Goal: Task Accomplishment & Management: Use online tool/utility

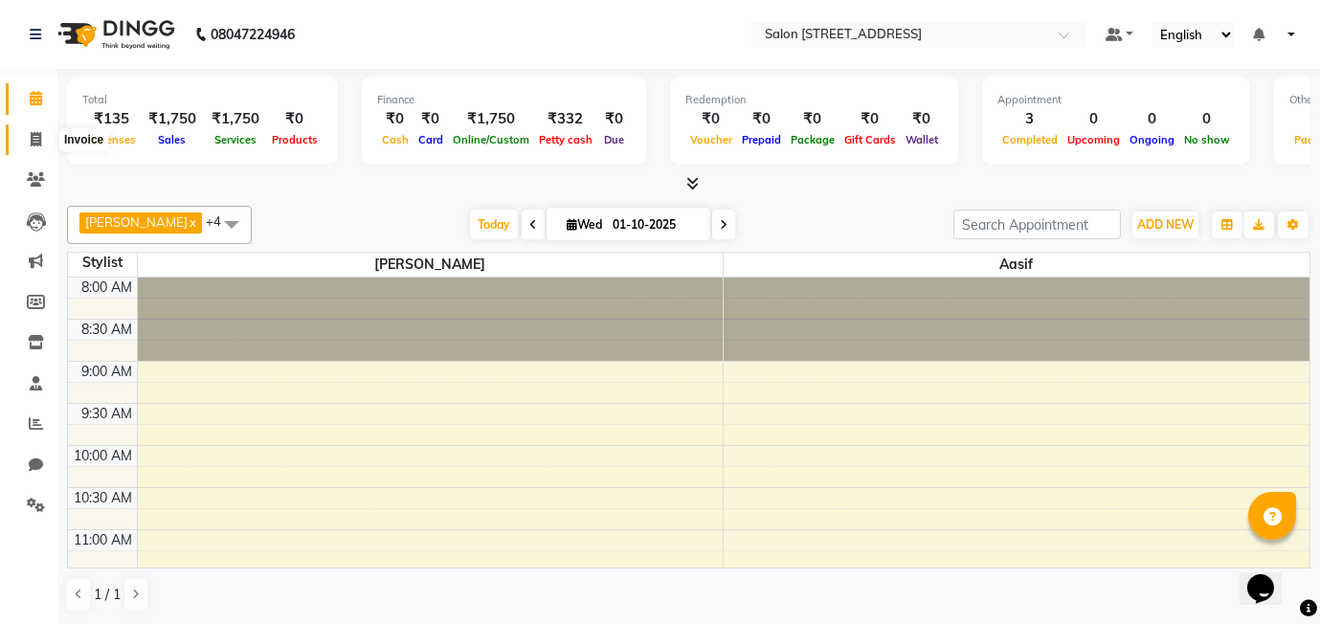
click at [31, 137] on icon at bounding box center [36, 139] width 11 height 14
select select "service"
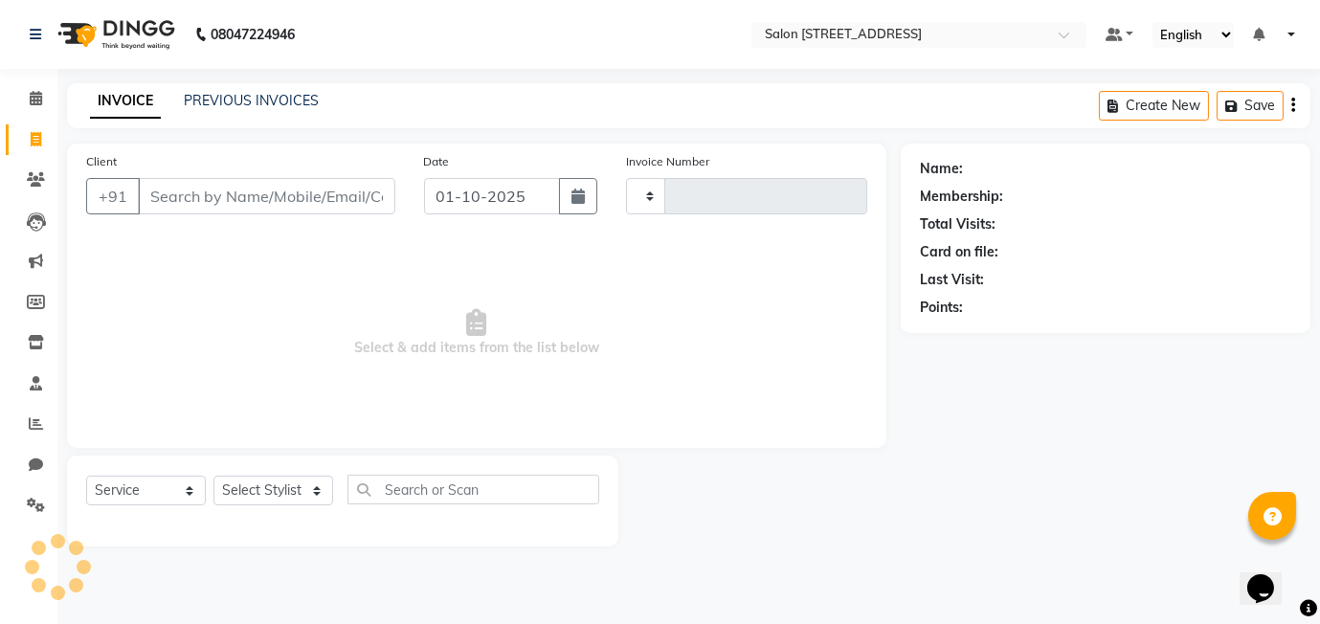
type input "0589"
select select "8448"
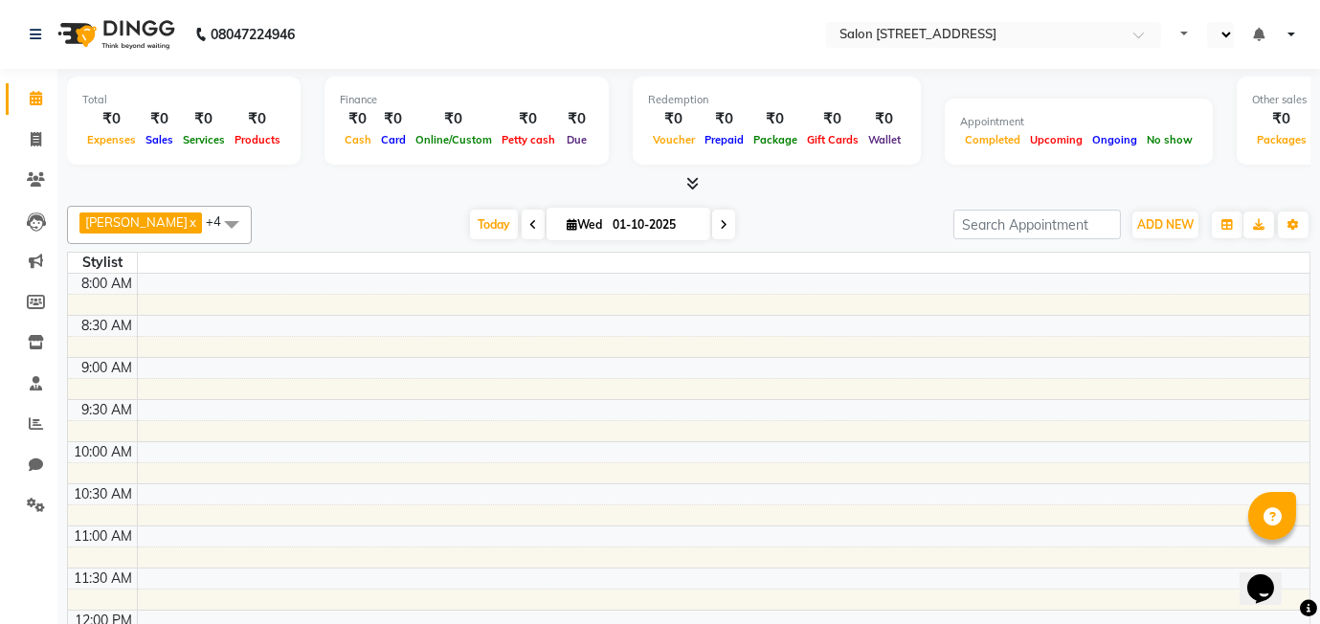
select select "en"
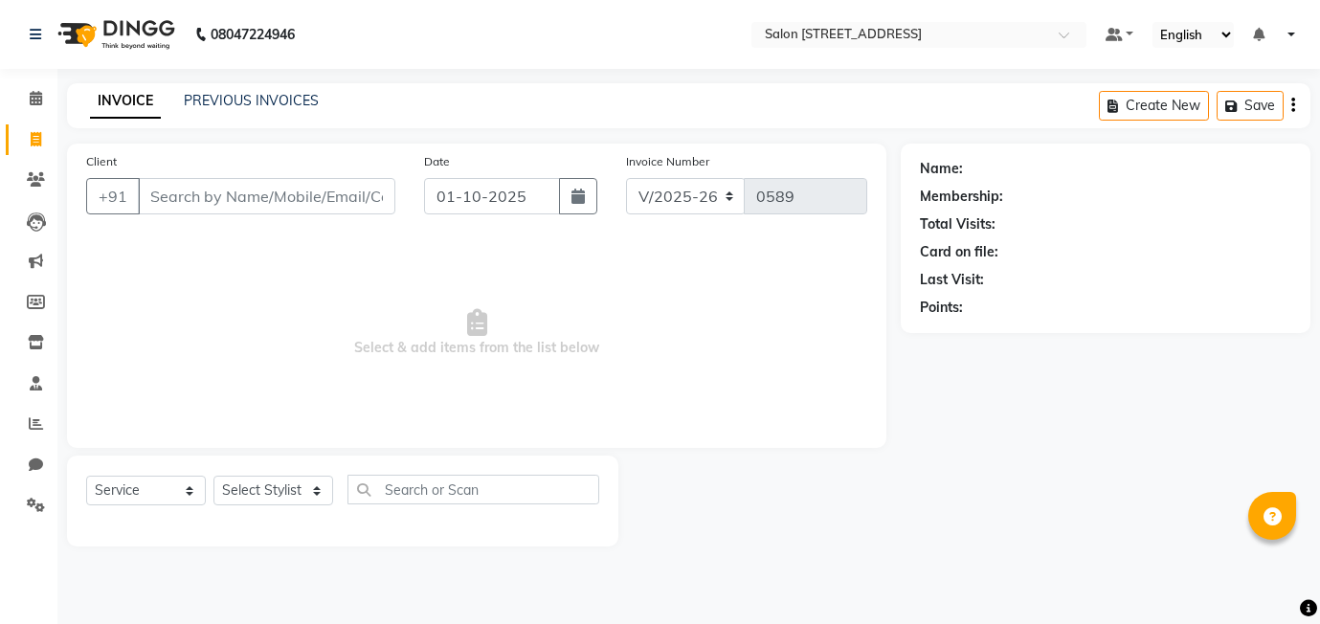
select select "8448"
select select "service"
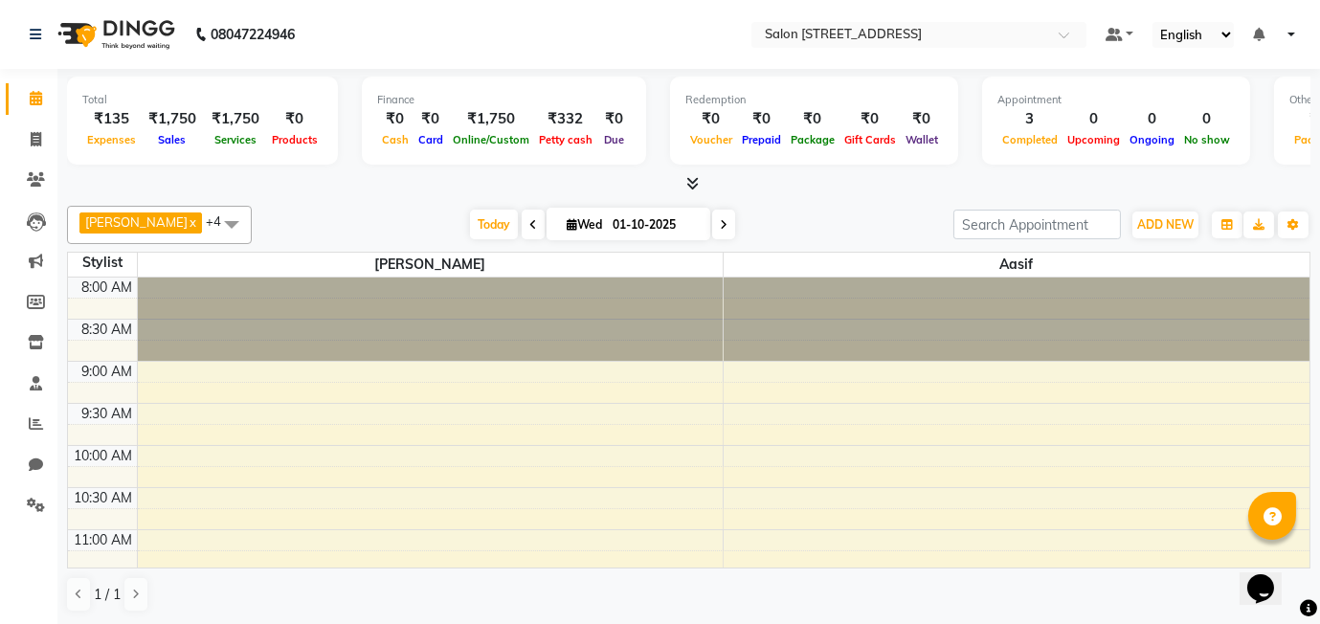
click at [206, 342] on div at bounding box center [431, 319] width 586 height 83
click at [25, 140] on span at bounding box center [35, 140] width 33 height 22
select select "8448"
select select "service"
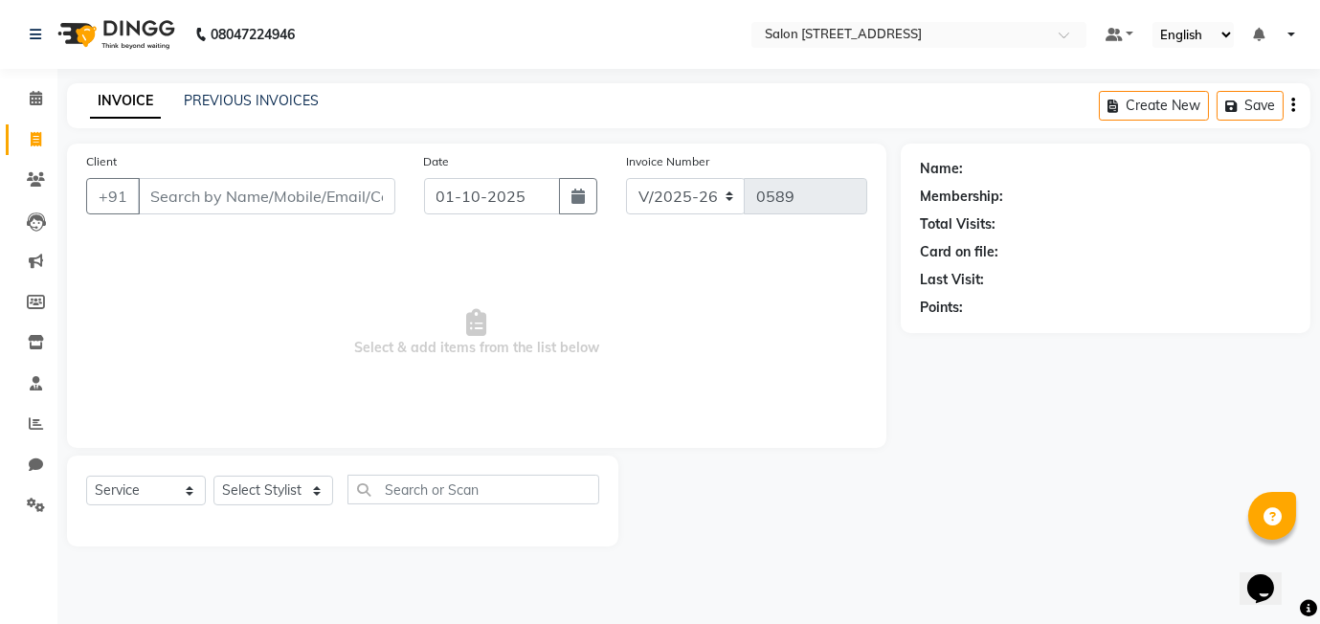
click at [182, 192] on input "Client" at bounding box center [266, 196] width 257 height 36
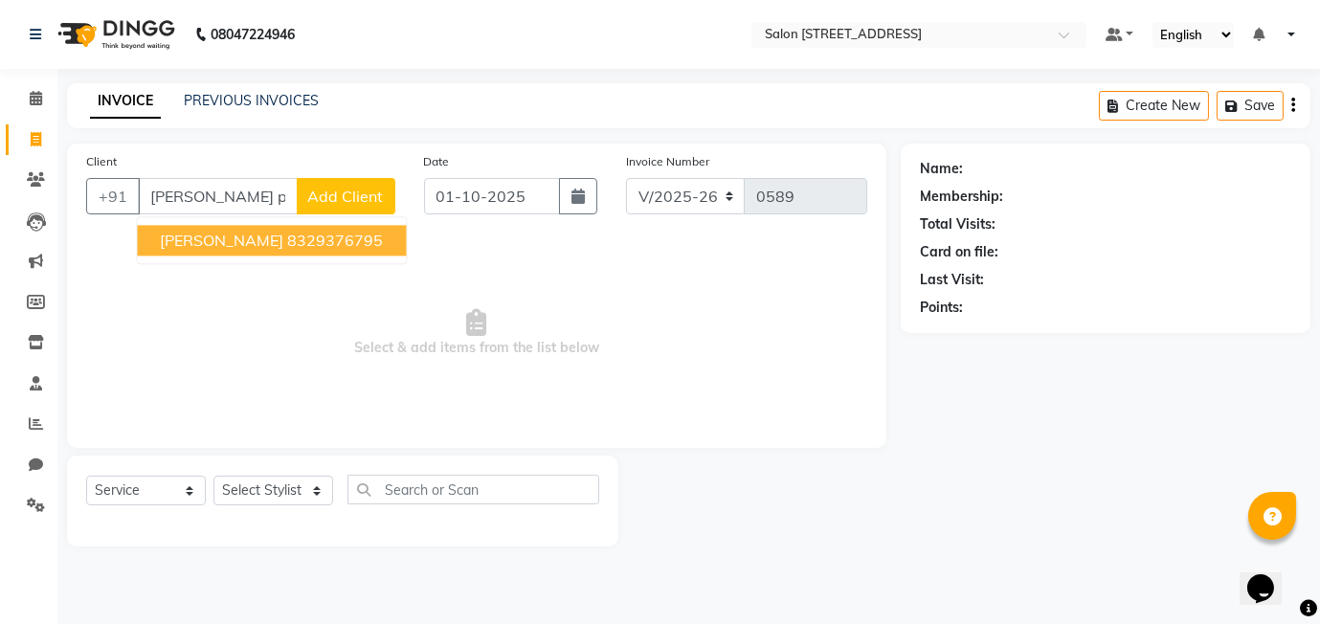
click at [260, 231] on span "[PERSON_NAME]" at bounding box center [221, 240] width 123 height 19
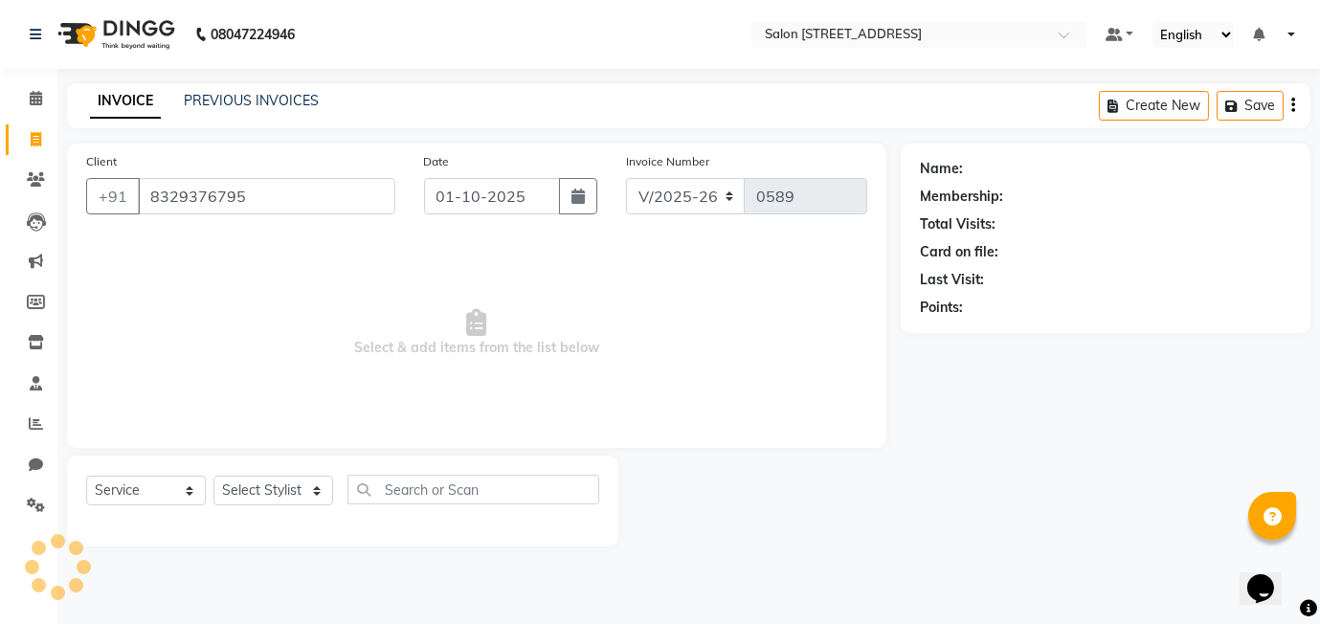
type input "8329376795"
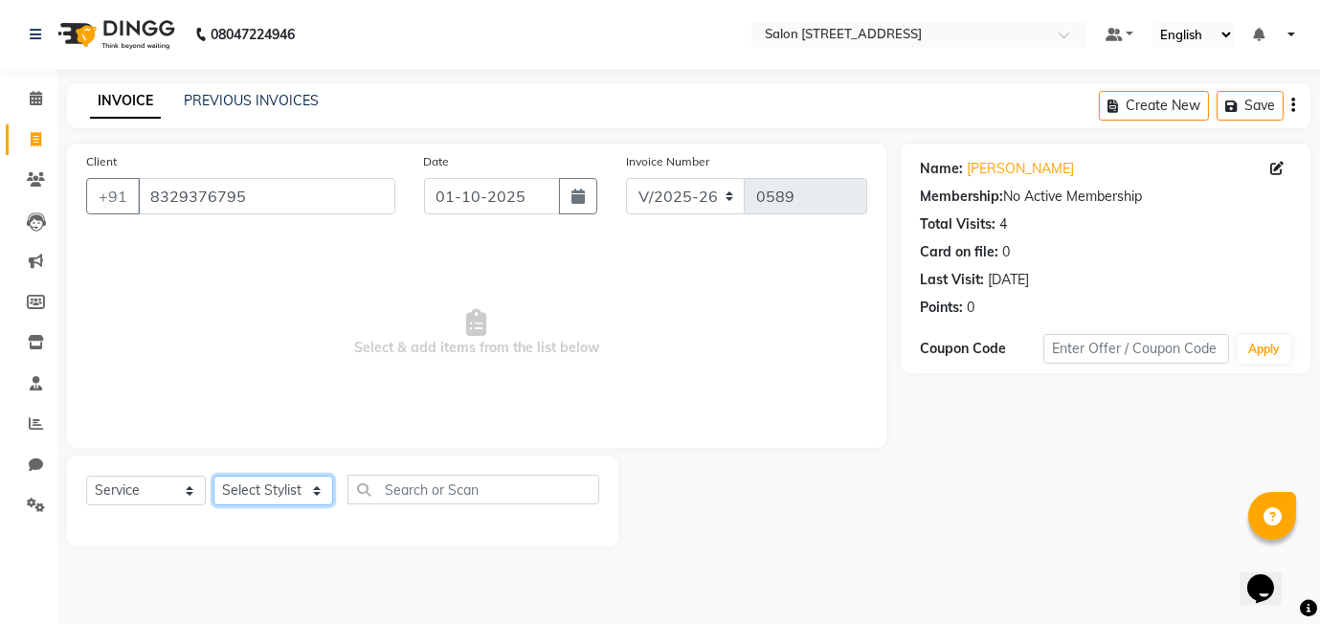
click at [308, 487] on select "Select Stylist Aasif harshada Manager Rashmi Titiksha" at bounding box center [273, 491] width 120 height 30
select select "91925"
click at [213, 476] on select "Select Stylist Aasif harshada Manager Rashmi Titiksha" at bounding box center [273, 491] width 120 height 30
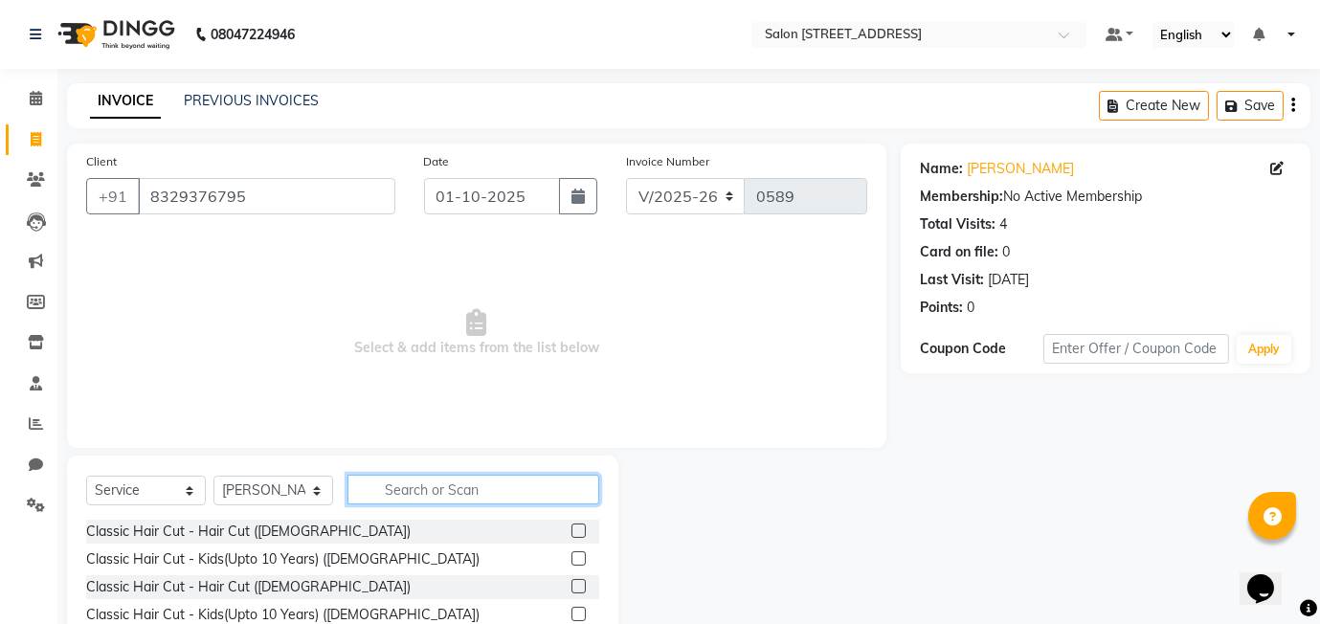
click at [412, 483] on input "text" at bounding box center [473, 490] width 252 height 30
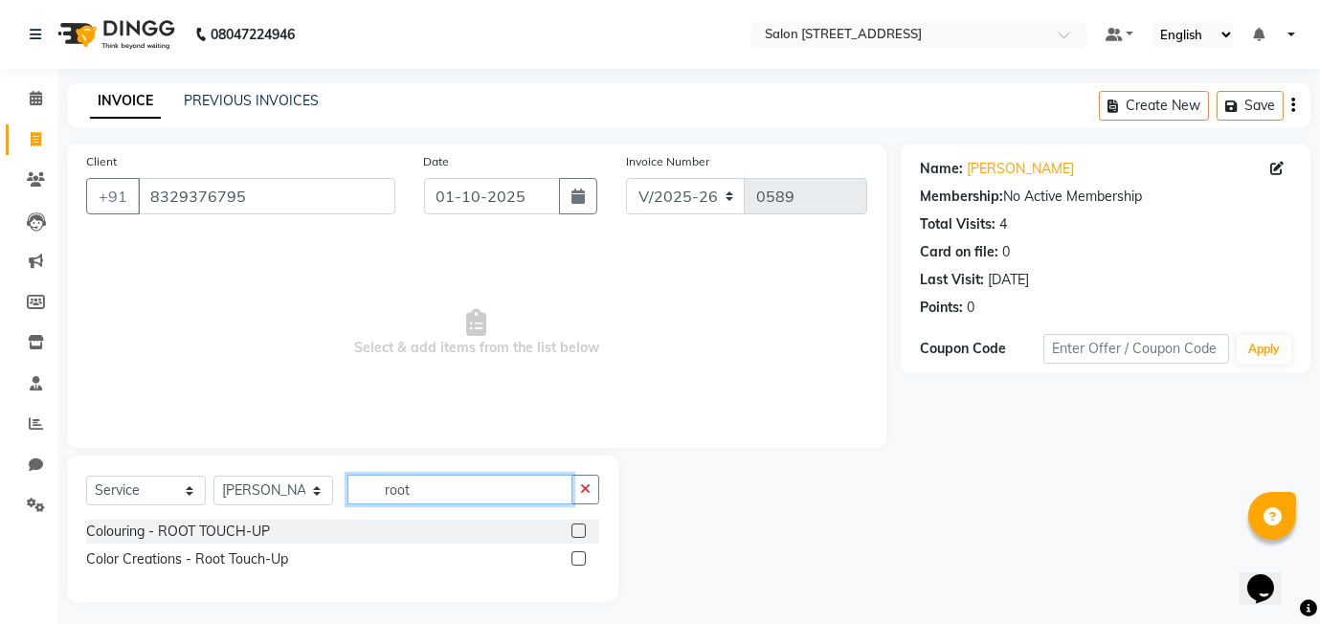
type input "root"
click at [580, 555] on label at bounding box center [578, 558] width 14 height 14
click at [580, 555] on input "checkbox" at bounding box center [577, 559] width 12 height 12
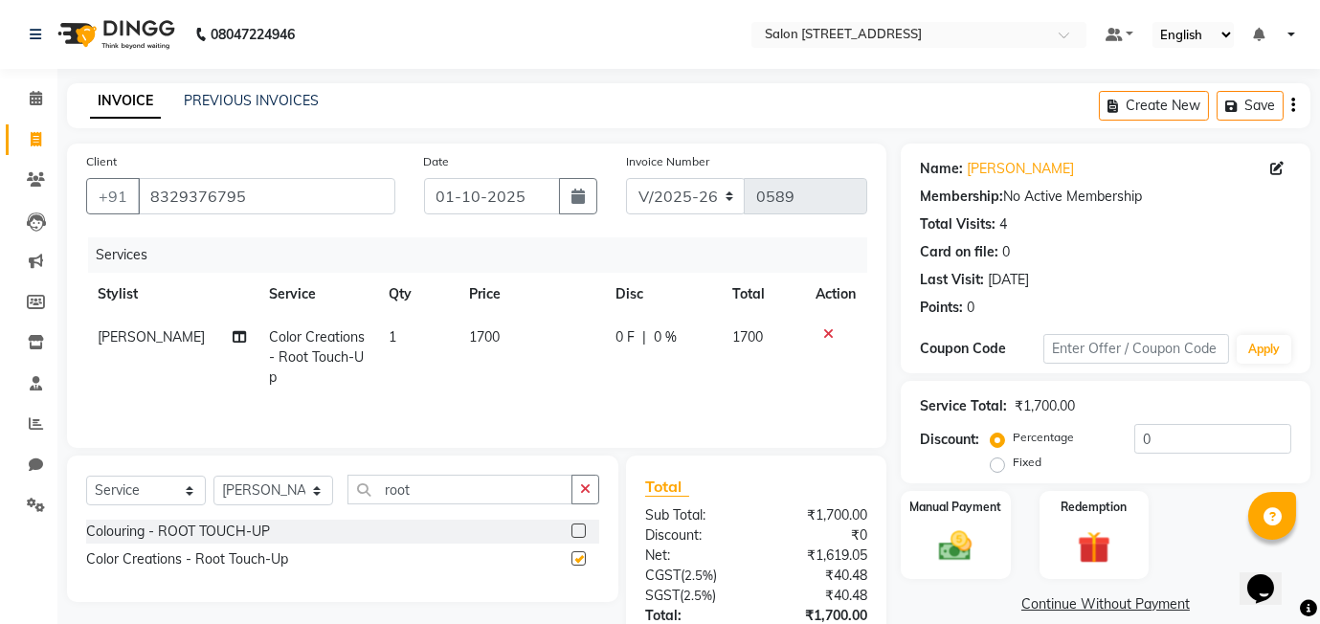
checkbox input "false"
click at [642, 343] on span "|" at bounding box center [644, 337] width 4 height 20
select select "91925"
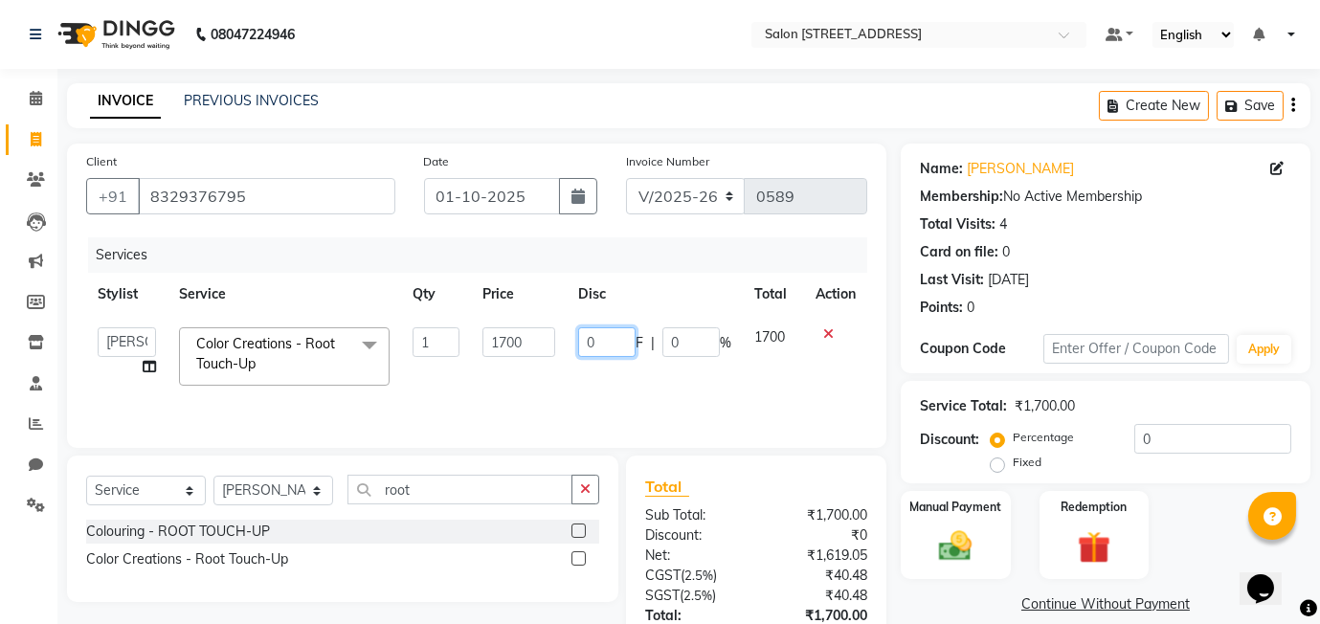
click at [584, 333] on input "0" at bounding box center [606, 342] width 57 height 30
click at [611, 351] on input "20" at bounding box center [606, 342] width 57 height 30
type input "201"
click at [823, 432] on div "Client +91 8329376795 Date 01-10-2025 Invoice Number V/2025 V/2025-26 0589 Serv…" at bounding box center [476, 296] width 819 height 304
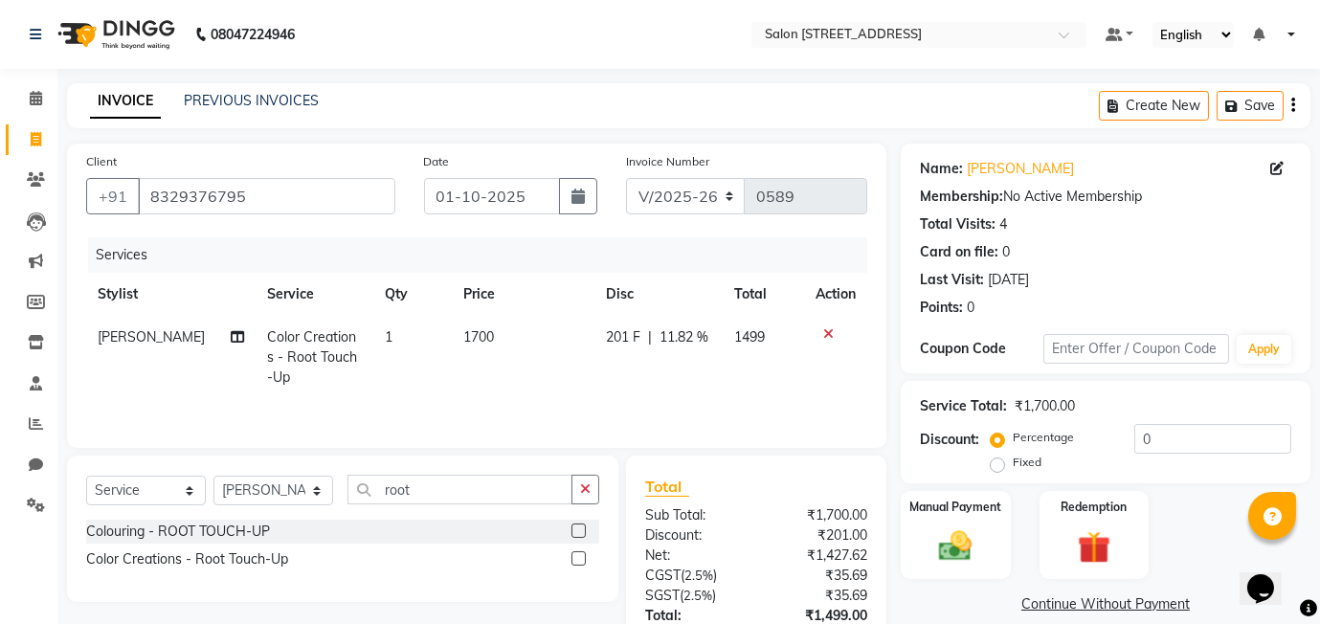
click at [671, 327] on span "11.82 %" at bounding box center [683, 337] width 49 height 20
select select "91925"
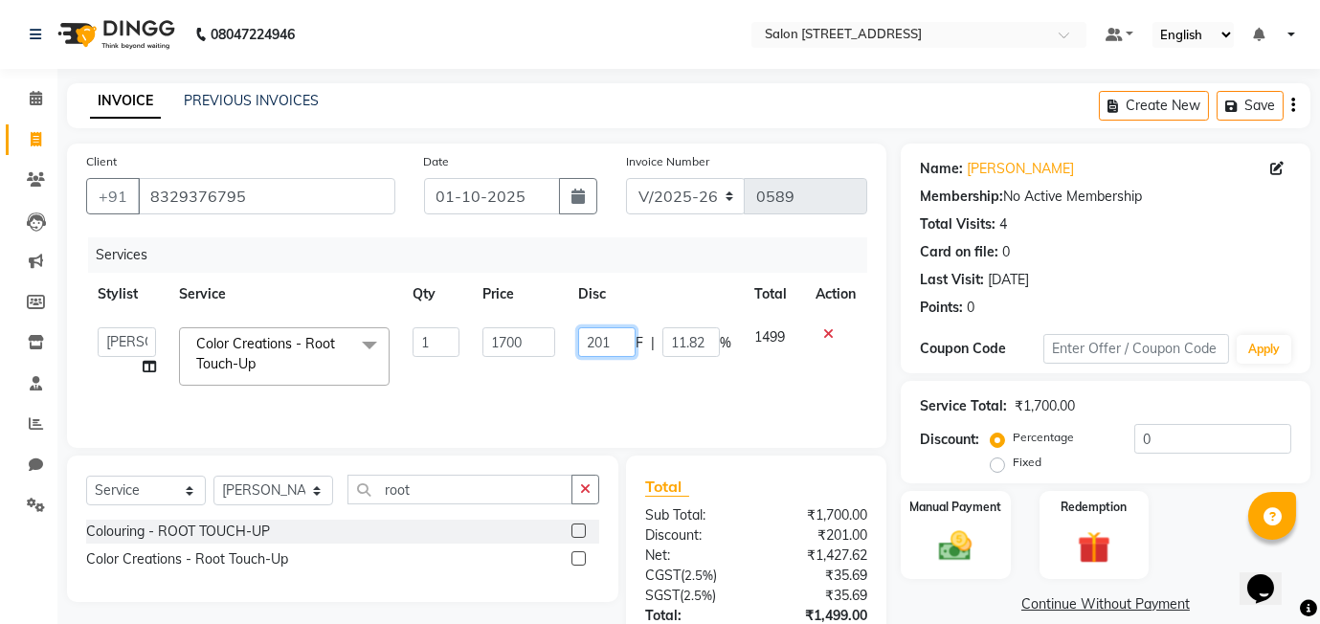
click at [620, 331] on input "201" at bounding box center [606, 342] width 57 height 30
type input "200"
click at [636, 380] on td "200 F | 11.82 %" at bounding box center [655, 356] width 176 height 81
select select "91925"
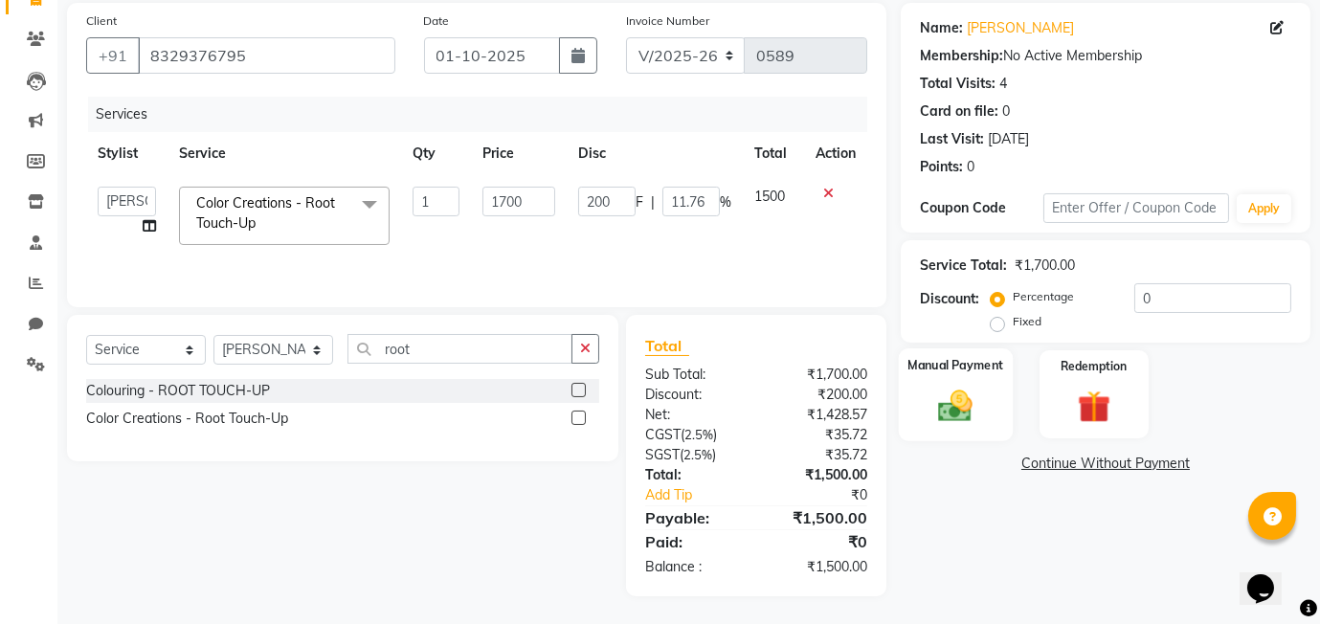
click at [975, 376] on div "Manual Payment" at bounding box center [956, 394] width 114 height 92
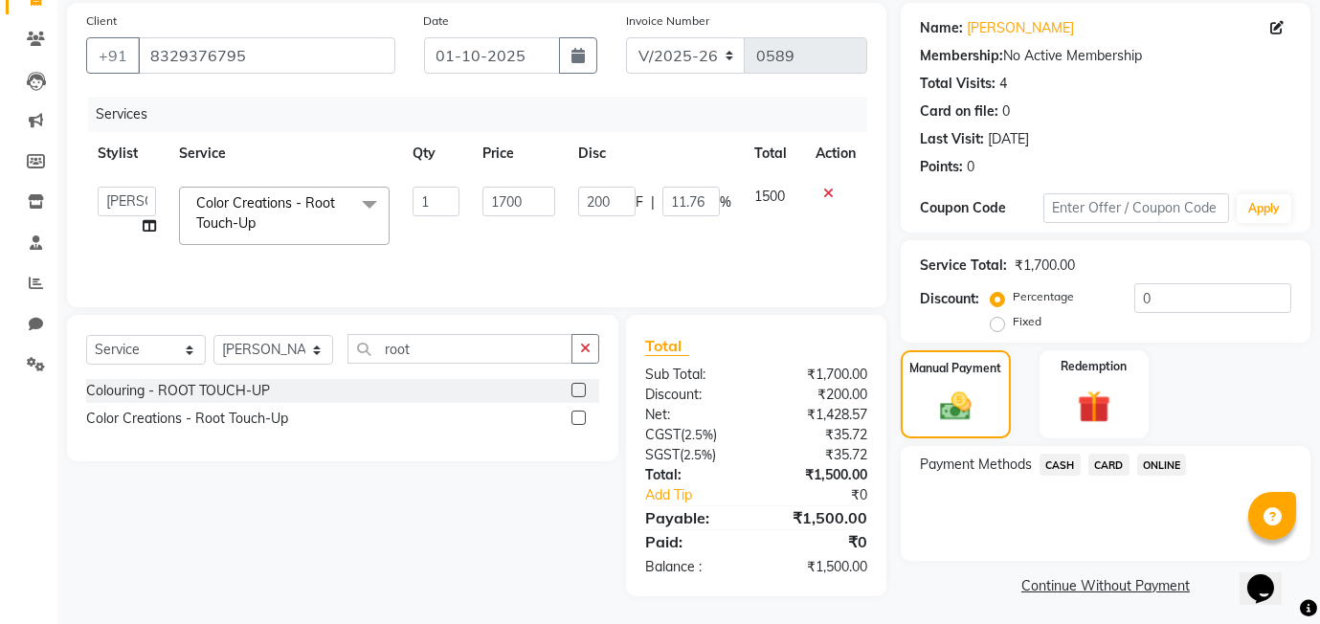
click at [1165, 465] on span "ONLINE" at bounding box center [1162, 465] width 50 height 22
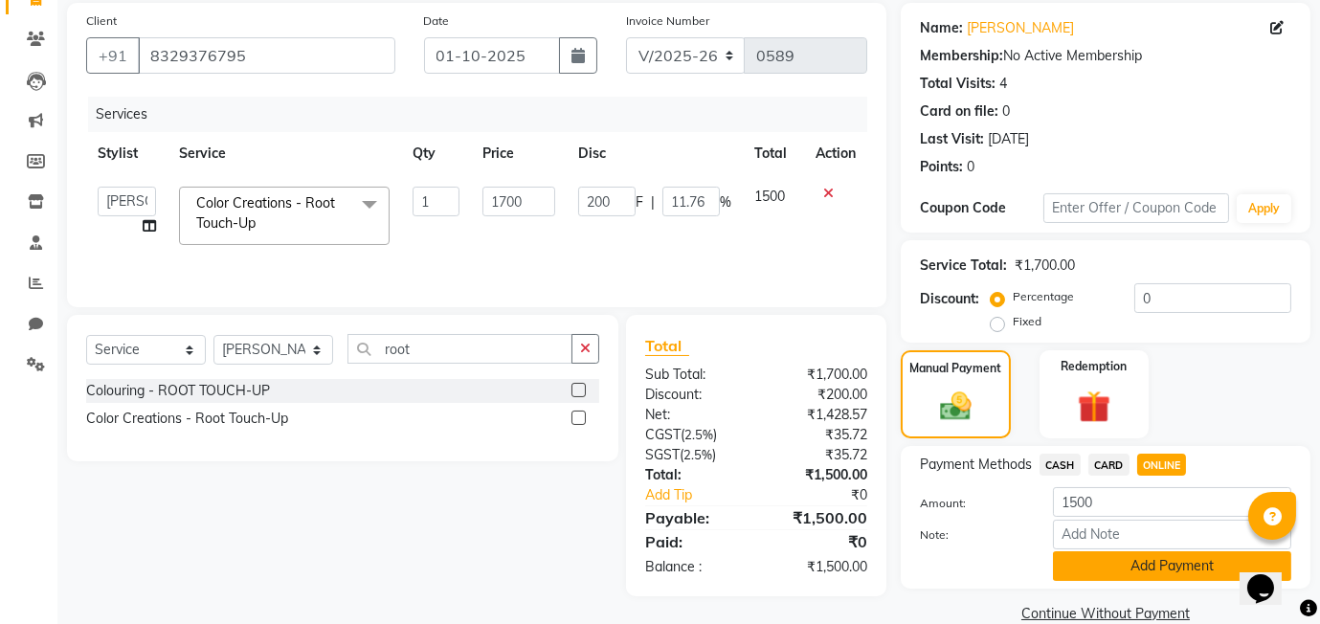
click at [1125, 570] on button "Add Payment" at bounding box center [1172, 566] width 238 height 30
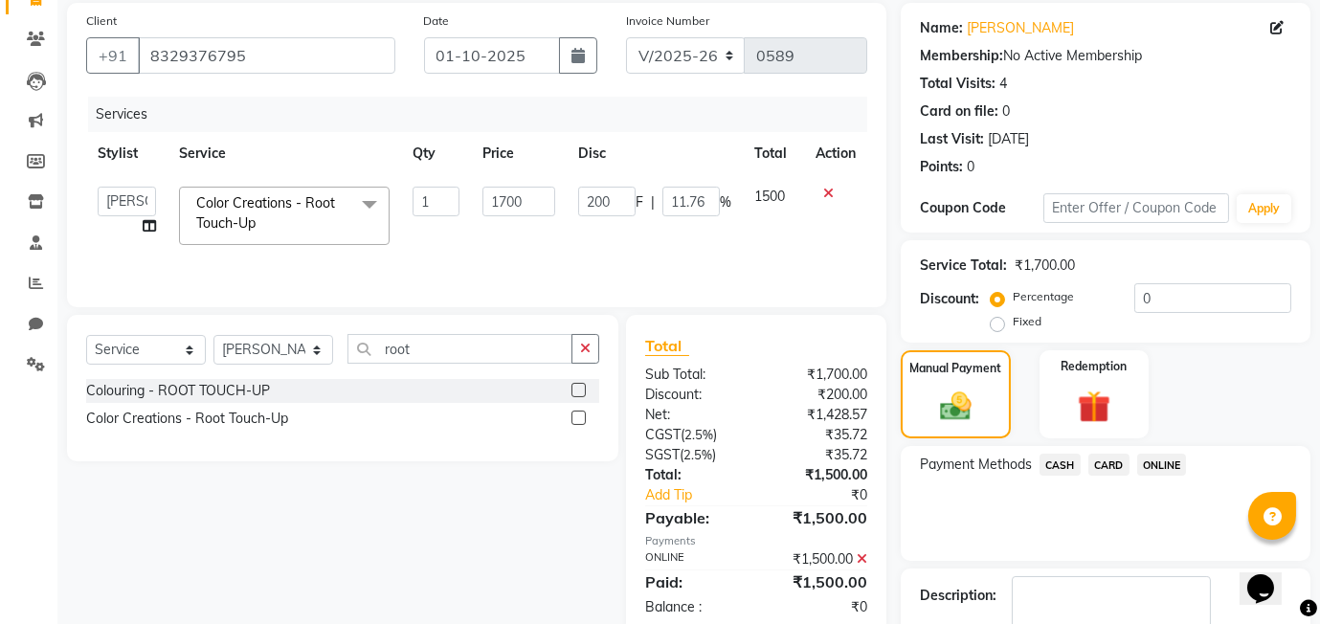
scroll to position [254, 0]
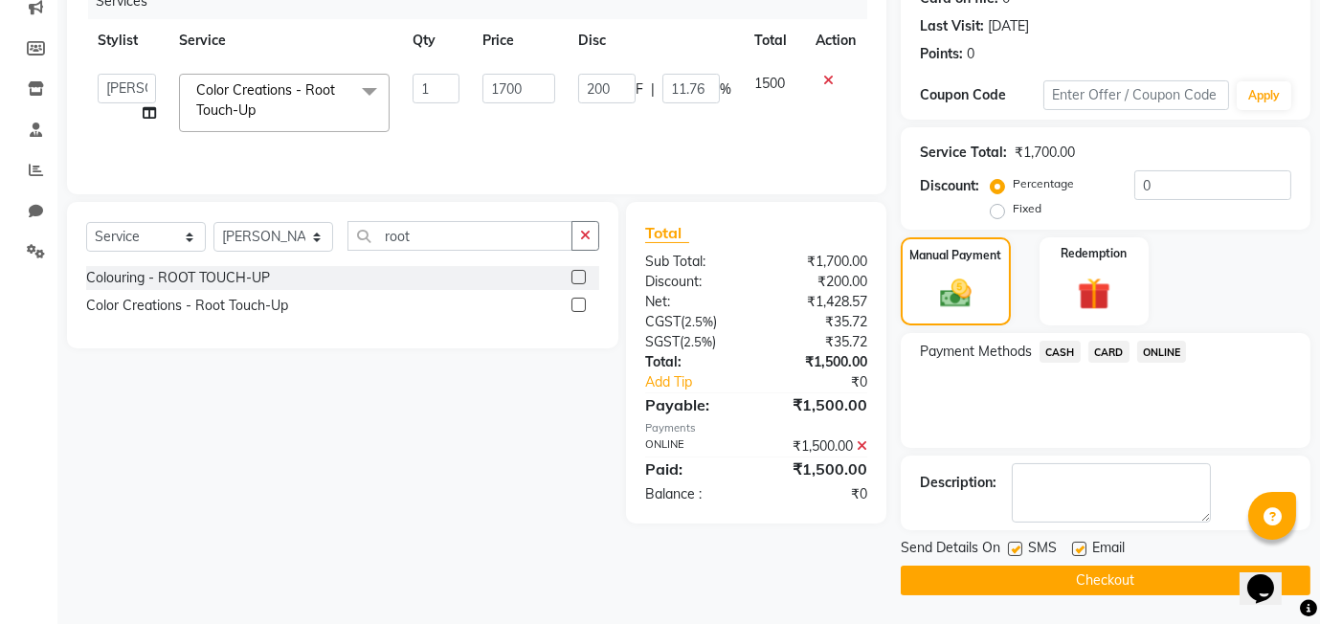
click at [1013, 546] on label at bounding box center [1015, 549] width 14 height 14
click at [1013, 546] on input "checkbox" at bounding box center [1014, 550] width 12 height 12
checkbox input "false"
click at [1077, 549] on label at bounding box center [1079, 549] width 14 height 14
click at [1077, 549] on input "checkbox" at bounding box center [1078, 550] width 12 height 12
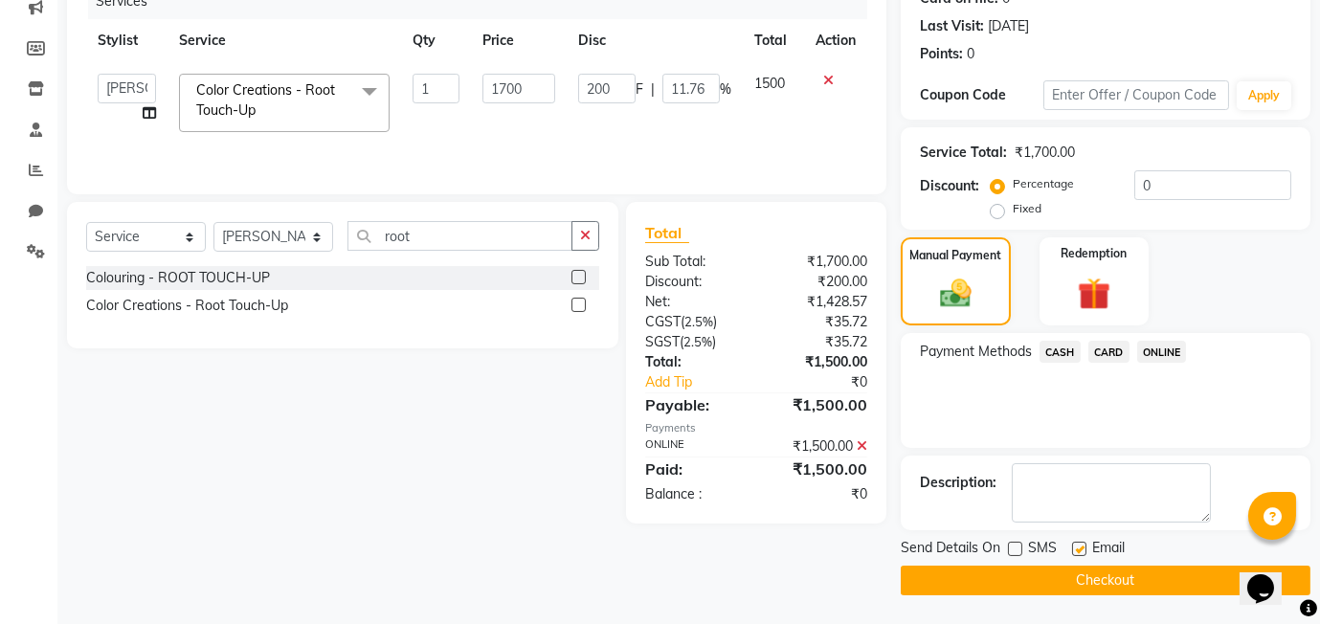
checkbox input "false"
click at [746, 304] on div "Net:" at bounding box center [693, 302] width 125 height 20
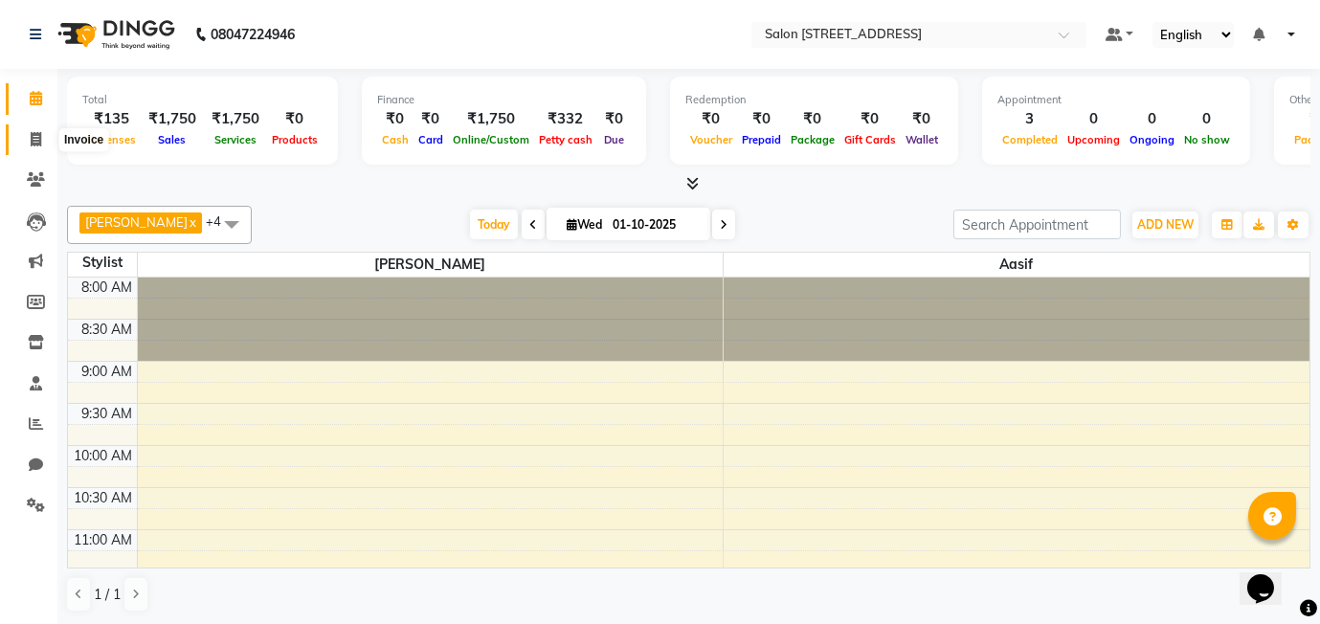
click at [35, 138] on icon at bounding box center [36, 139] width 11 height 14
select select "8448"
select select "service"
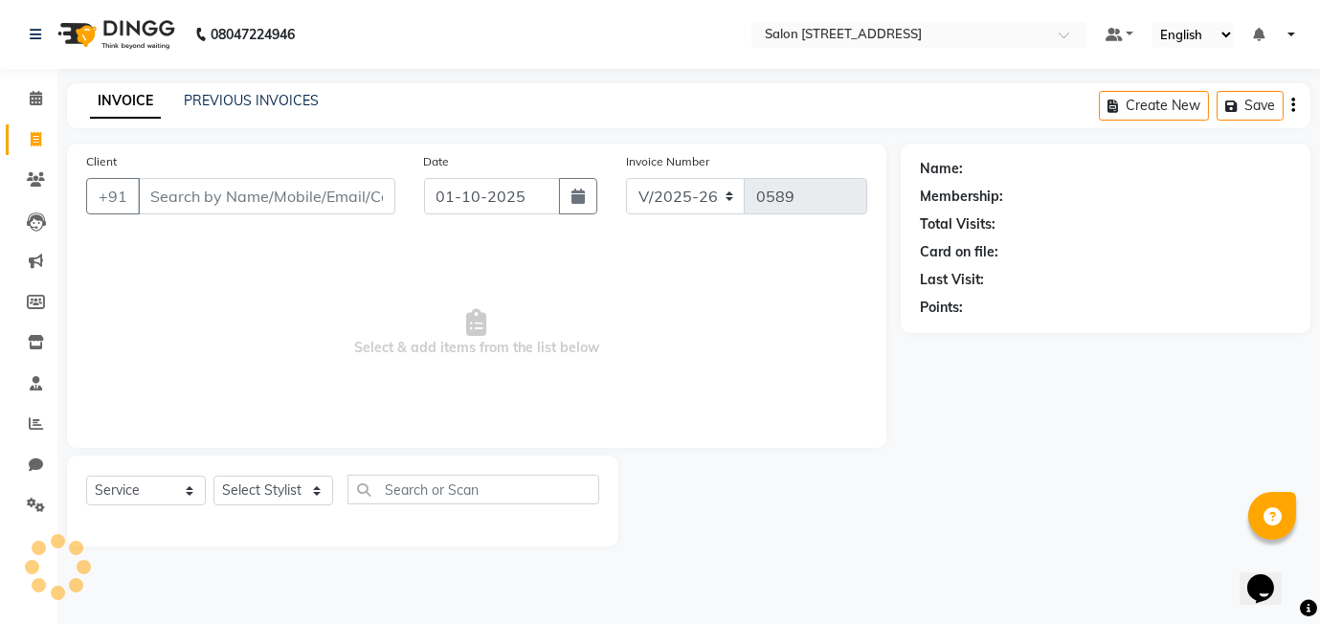
click at [244, 205] on input "Client" at bounding box center [266, 196] width 257 height 36
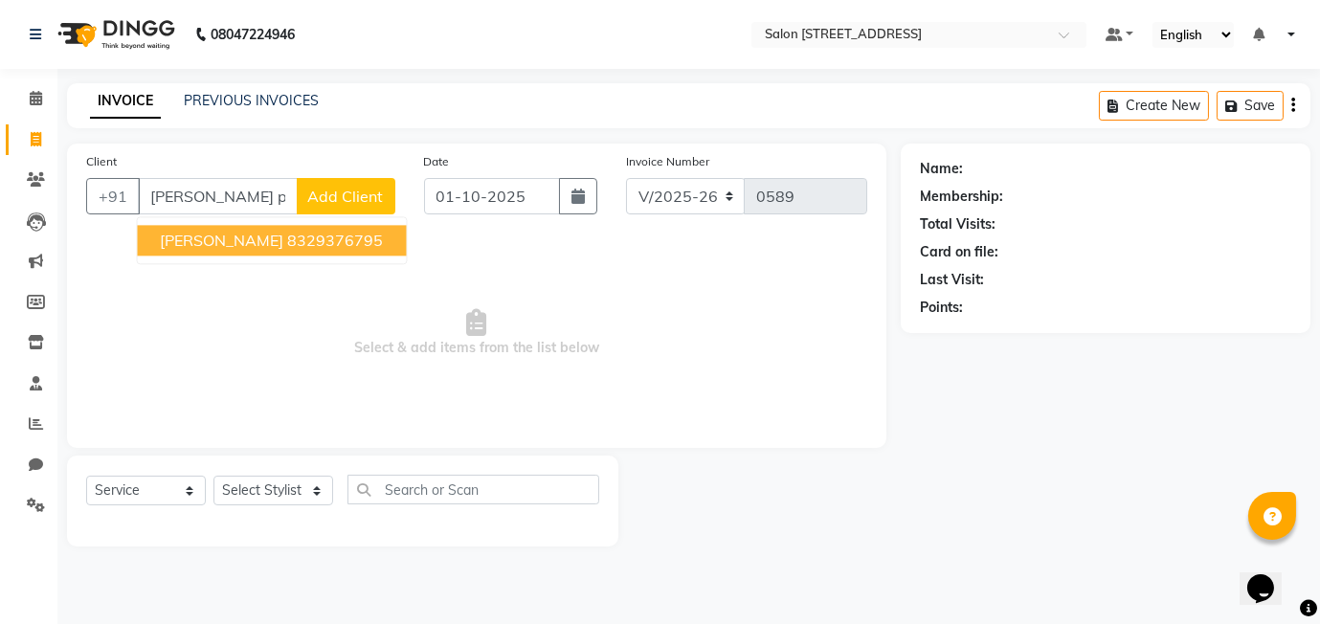
click at [272, 248] on button "madhuri parvar 8329376795" at bounding box center [271, 240] width 269 height 31
type input "8329376795"
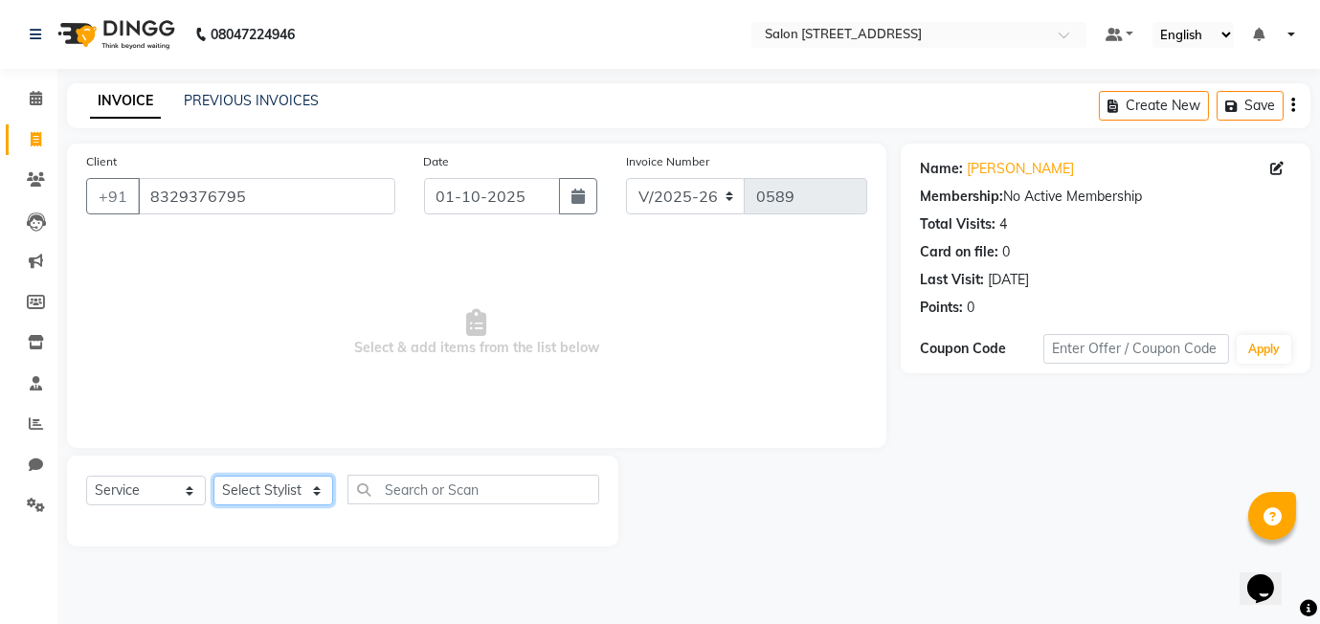
click at [291, 493] on select "Select Stylist Aasif harshada Manager Rashmi Titiksha" at bounding box center [273, 491] width 120 height 30
select select "91925"
click at [213, 476] on select "Select Stylist Aasif harshada Manager Rashmi Titiksha" at bounding box center [273, 491] width 120 height 30
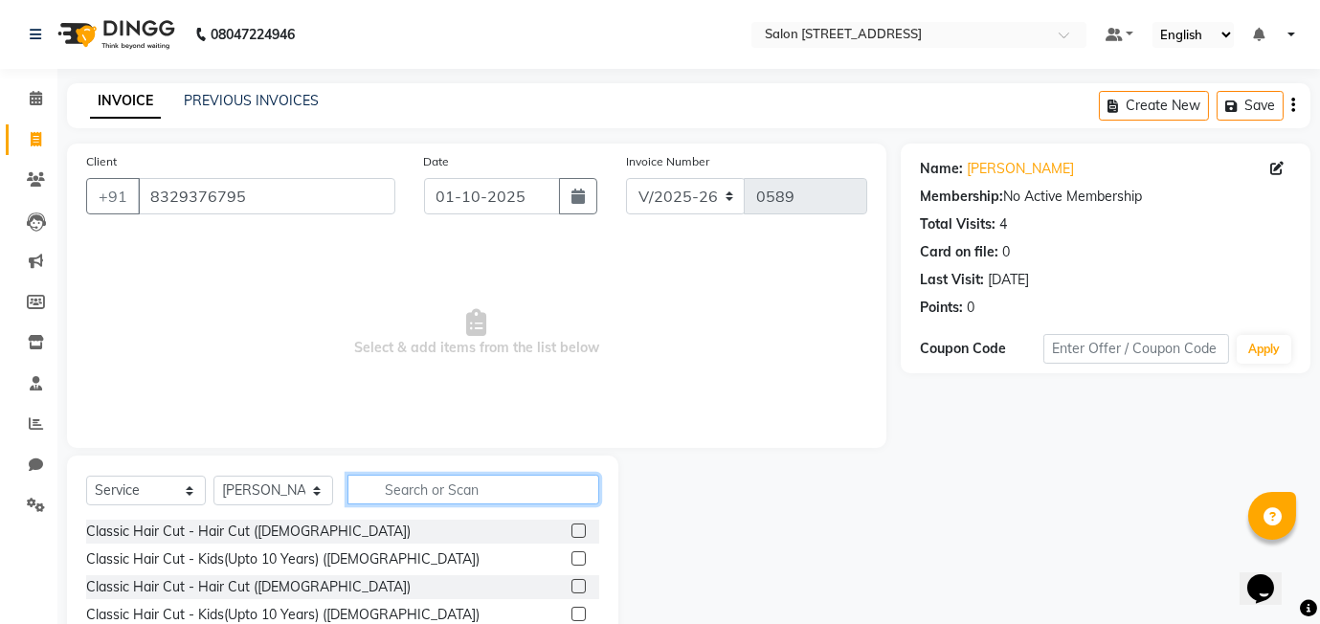
click at [406, 491] on input "text" at bounding box center [473, 490] width 252 height 30
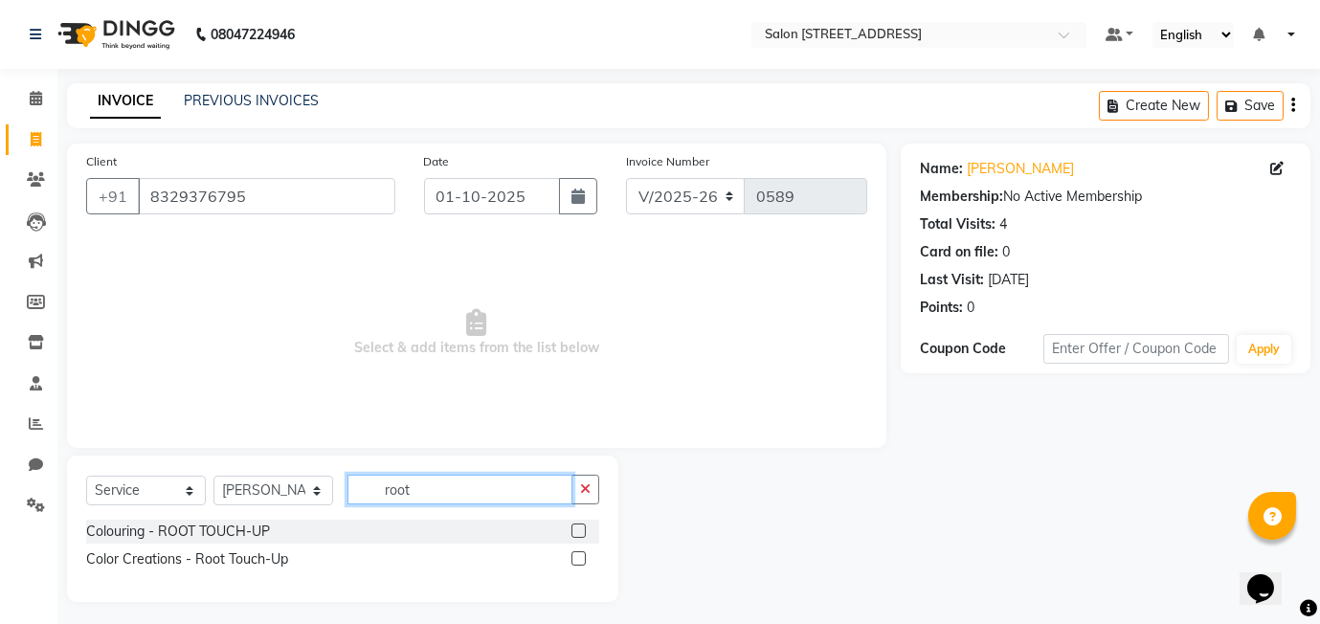
type input "root"
click at [578, 526] on label at bounding box center [578, 530] width 14 height 14
click at [578, 526] on input "checkbox" at bounding box center [577, 531] width 12 height 12
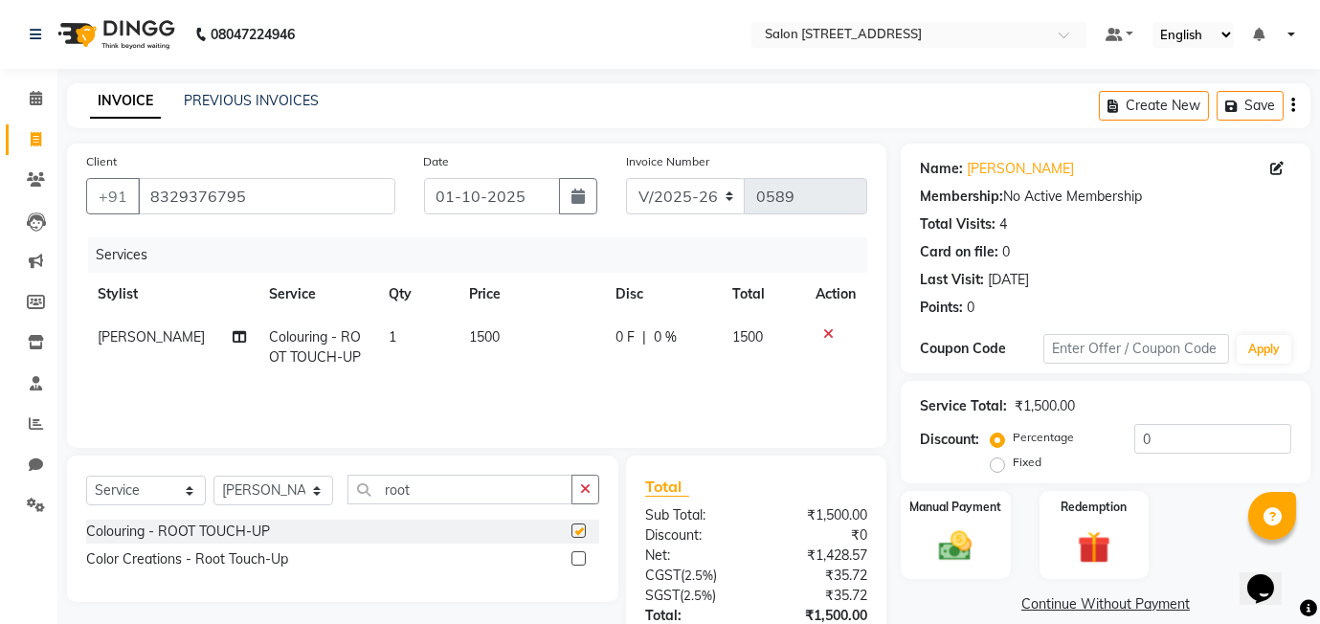
checkbox input "false"
click at [829, 330] on icon at bounding box center [828, 333] width 11 height 13
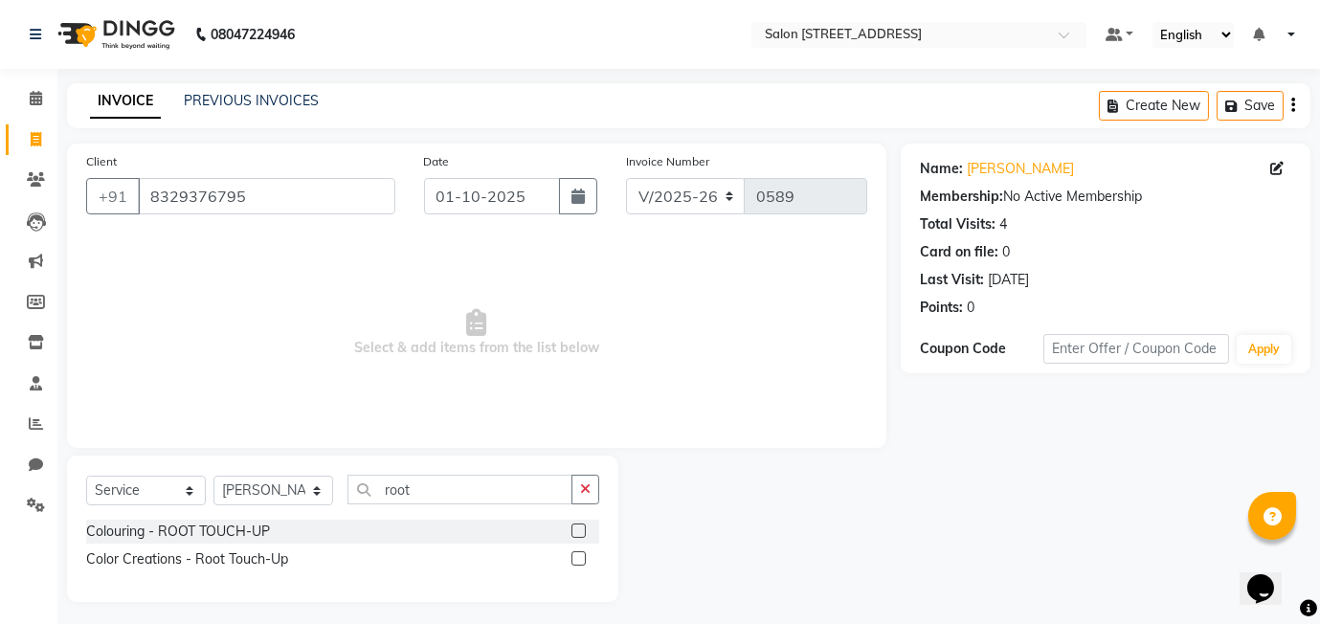
click at [576, 556] on label at bounding box center [578, 558] width 14 height 14
click at [576, 556] on input "checkbox" at bounding box center [577, 559] width 12 height 12
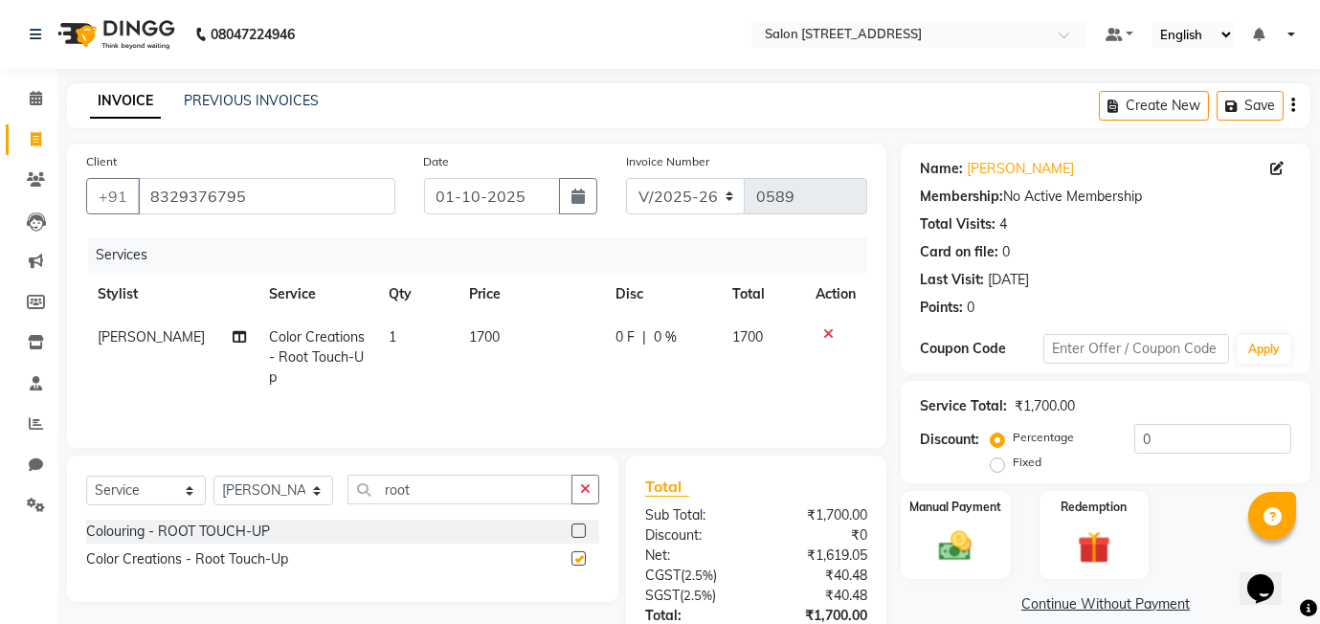
checkbox input "false"
click at [627, 339] on span "0 F" at bounding box center [624, 337] width 19 height 20
select select "91925"
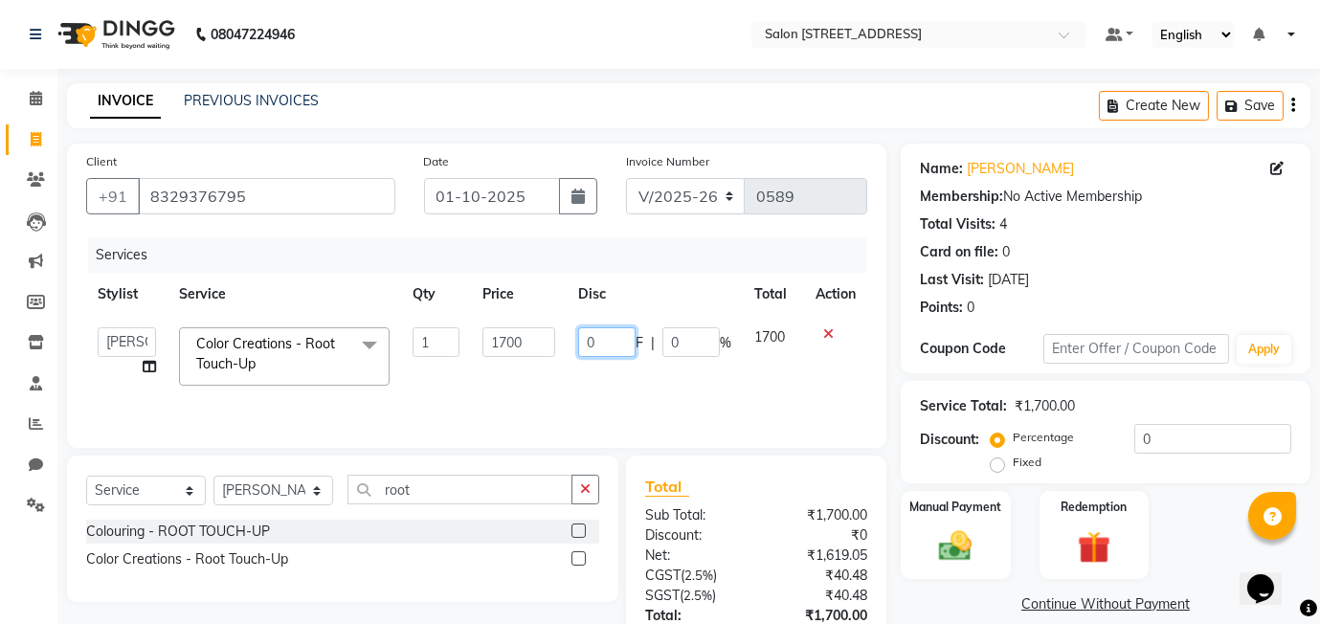
click at [582, 332] on input "0" at bounding box center [606, 342] width 57 height 30
type input "200"
click at [684, 410] on div "Services Stylist Service Qty Price Disc Total Action Aasif harshada Manager Ras…" at bounding box center [476, 332] width 781 height 191
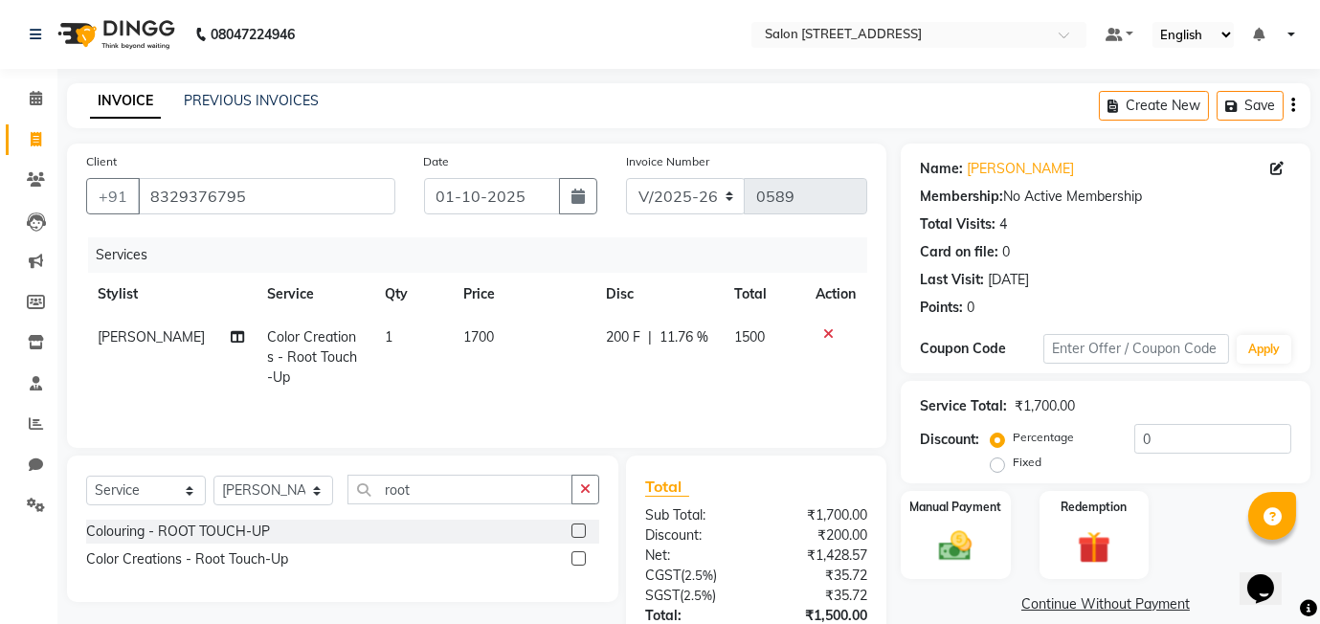
click at [763, 418] on div "Services Stylist Service Qty Price Disc Total Action Titiksha Color Creations -…" at bounding box center [476, 332] width 781 height 191
click at [614, 330] on span "200 F" at bounding box center [623, 337] width 34 height 20
select select "91925"
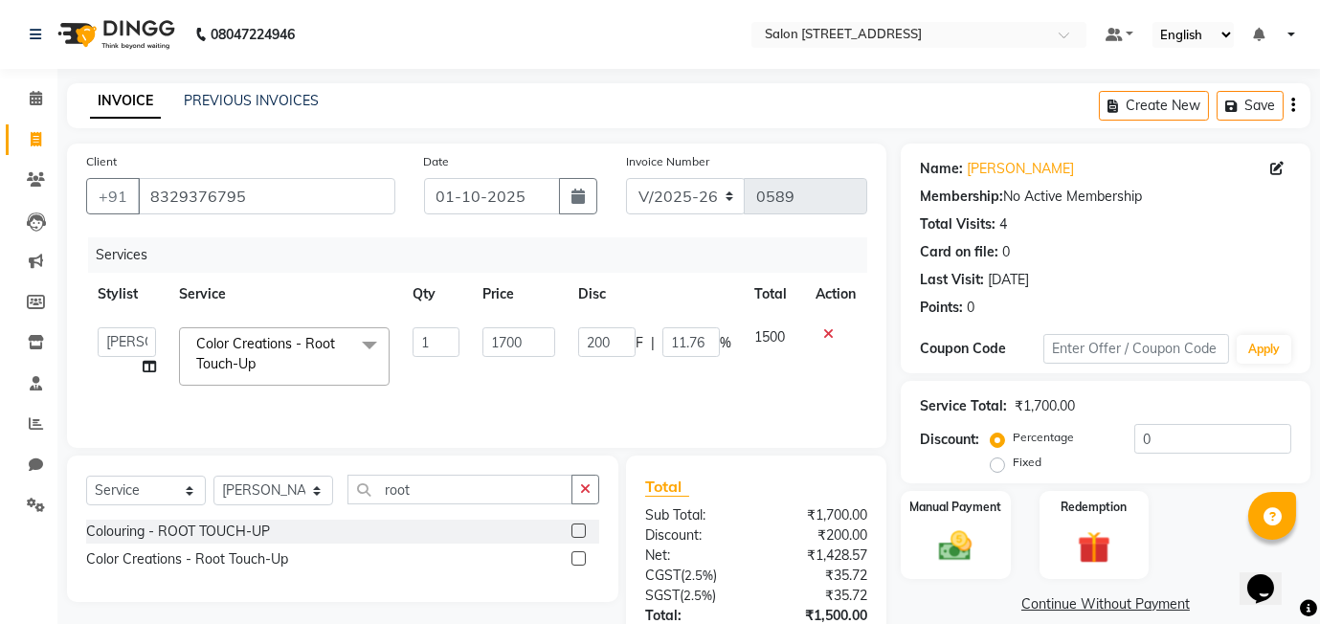
click at [826, 335] on icon at bounding box center [828, 333] width 11 height 13
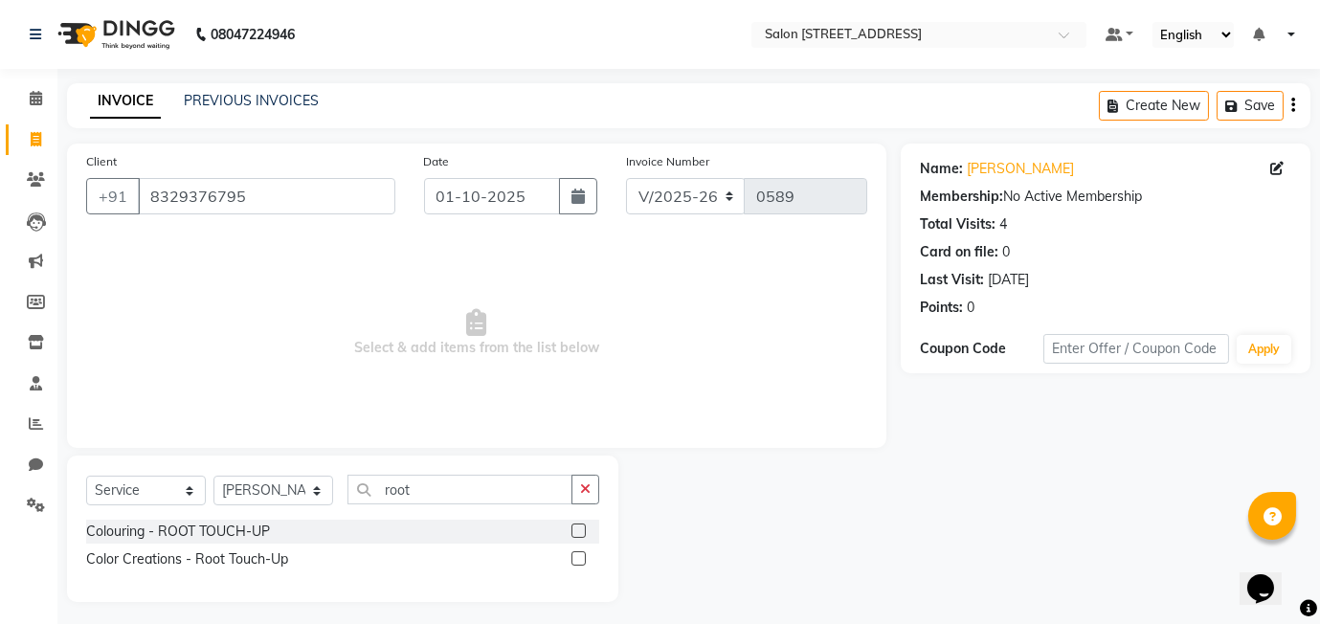
click at [576, 533] on label at bounding box center [578, 530] width 14 height 14
click at [576, 533] on input "checkbox" at bounding box center [577, 531] width 12 height 12
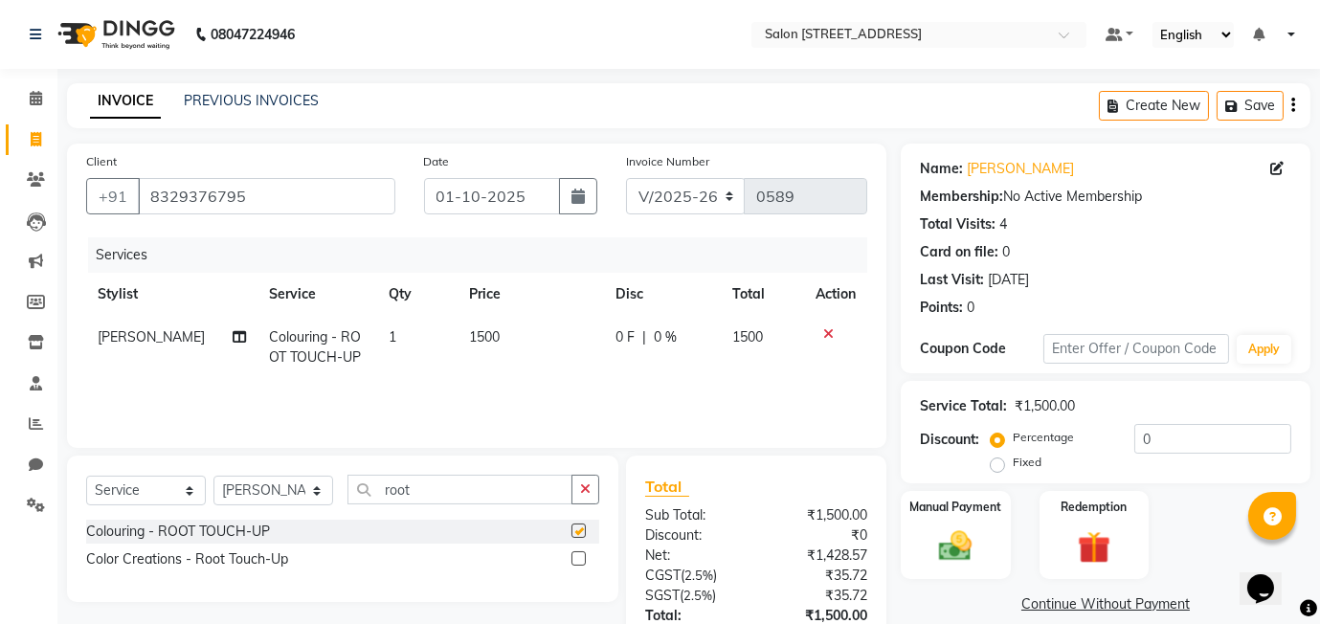
checkbox input "false"
click at [619, 342] on span "0 F" at bounding box center [624, 337] width 19 height 20
select select "91925"
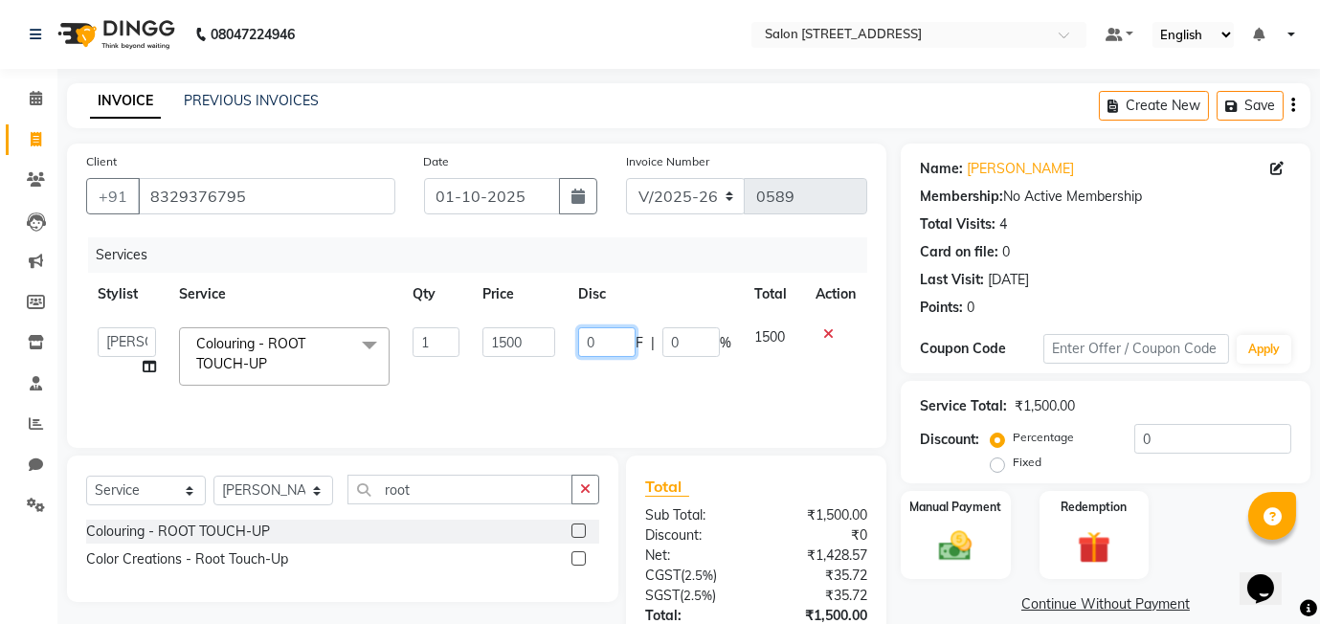
click at [583, 339] on input "0" at bounding box center [606, 342] width 57 height 30
type input "500"
click at [644, 412] on div "Services Stylist Service Qty Price Disc Total Action Aasif harshada Manager Ras…" at bounding box center [476, 332] width 781 height 191
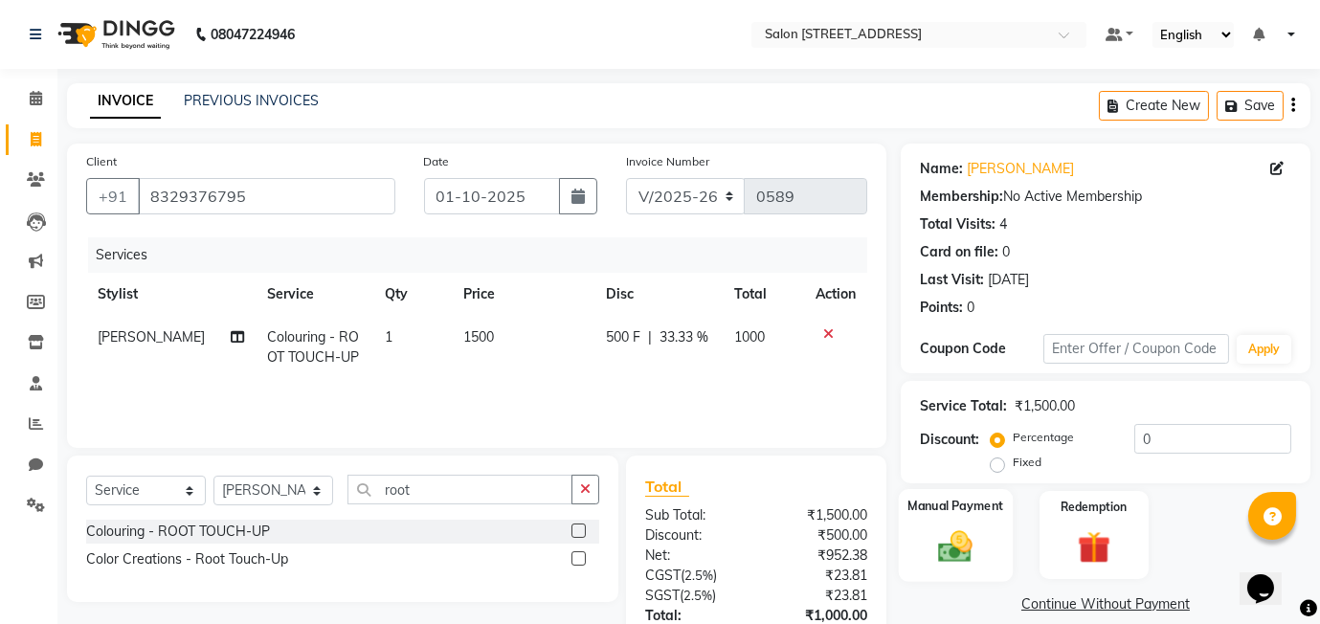
click at [944, 543] on img at bounding box center [955, 545] width 56 height 39
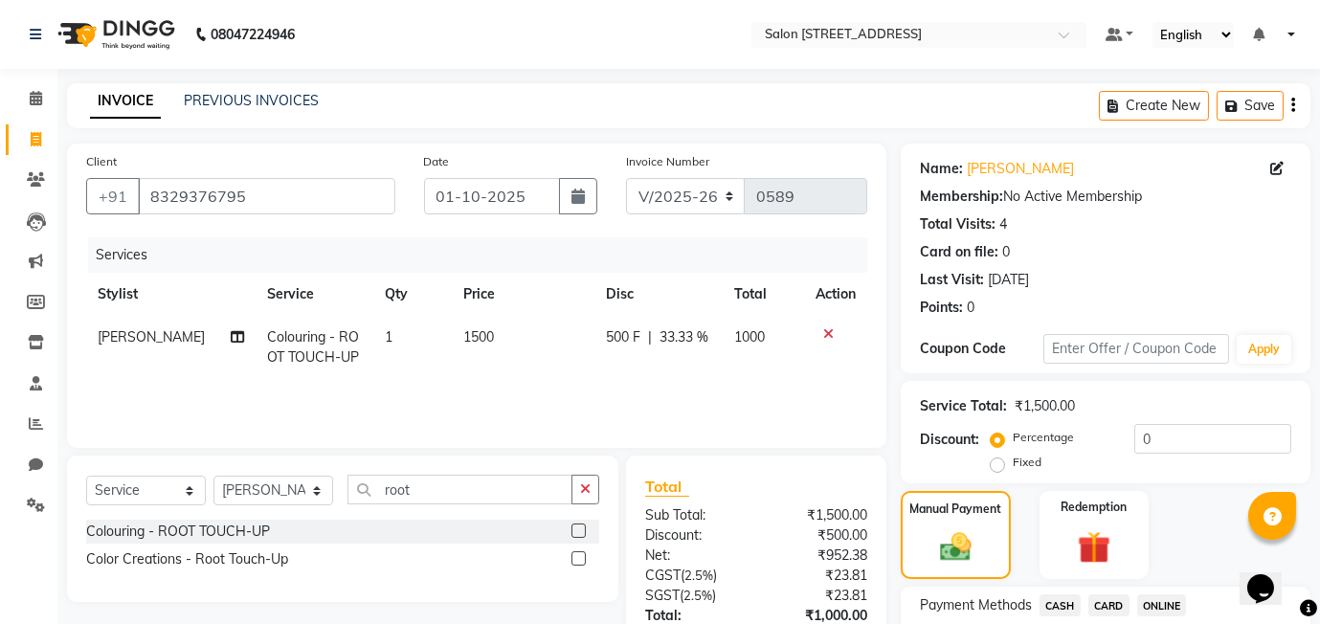
click at [1153, 601] on span "ONLINE" at bounding box center [1162, 605] width 50 height 22
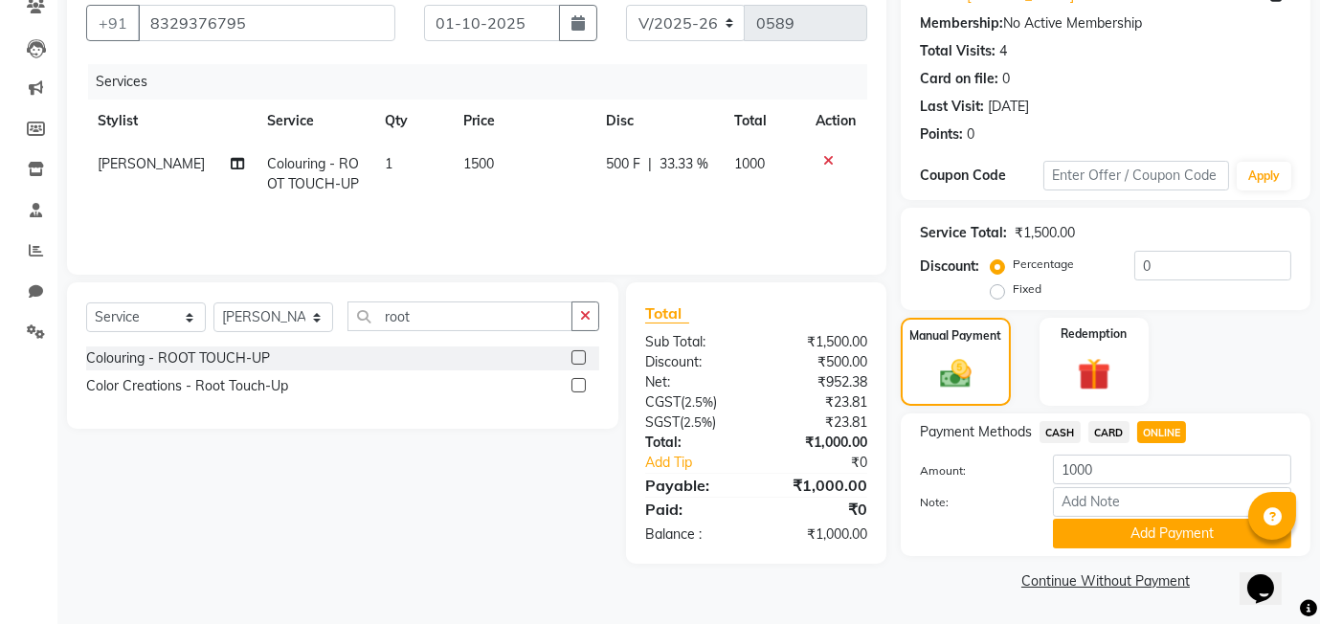
click at [1102, 516] on div "Note:" at bounding box center [1105, 503] width 400 height 33
click at [1109, 527] on button "Add Payment" at bounding box center [1172, 534] width 238 height 30
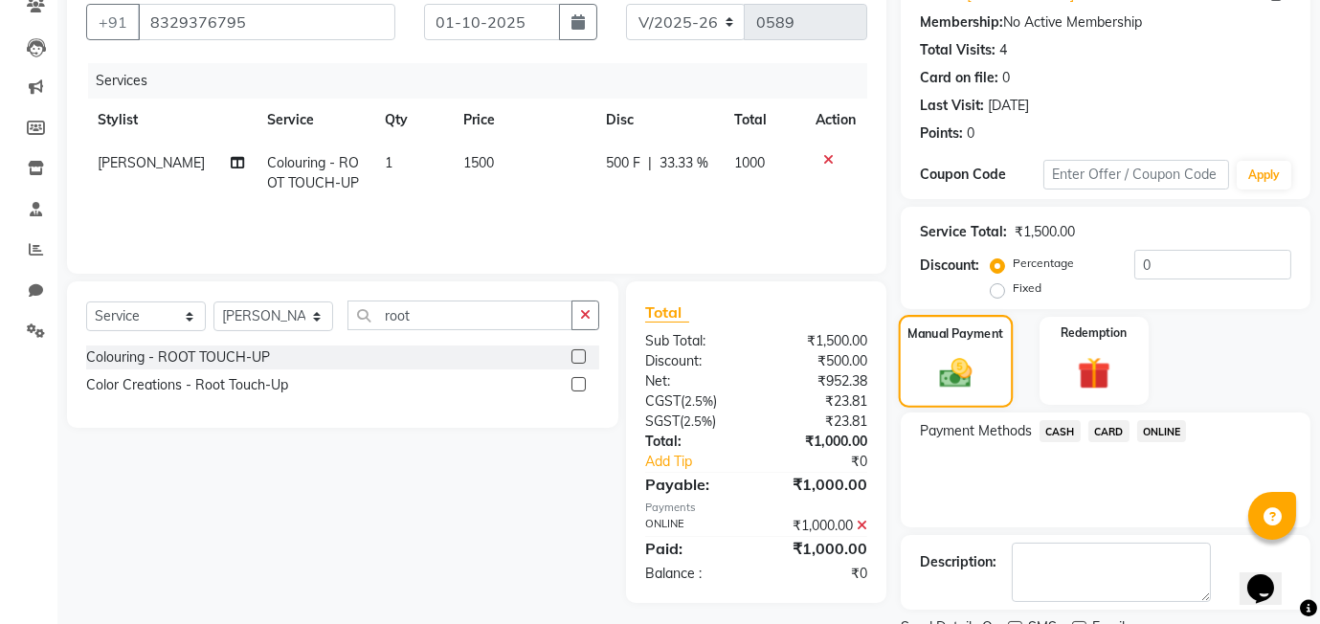
scroll to position [254, 0]
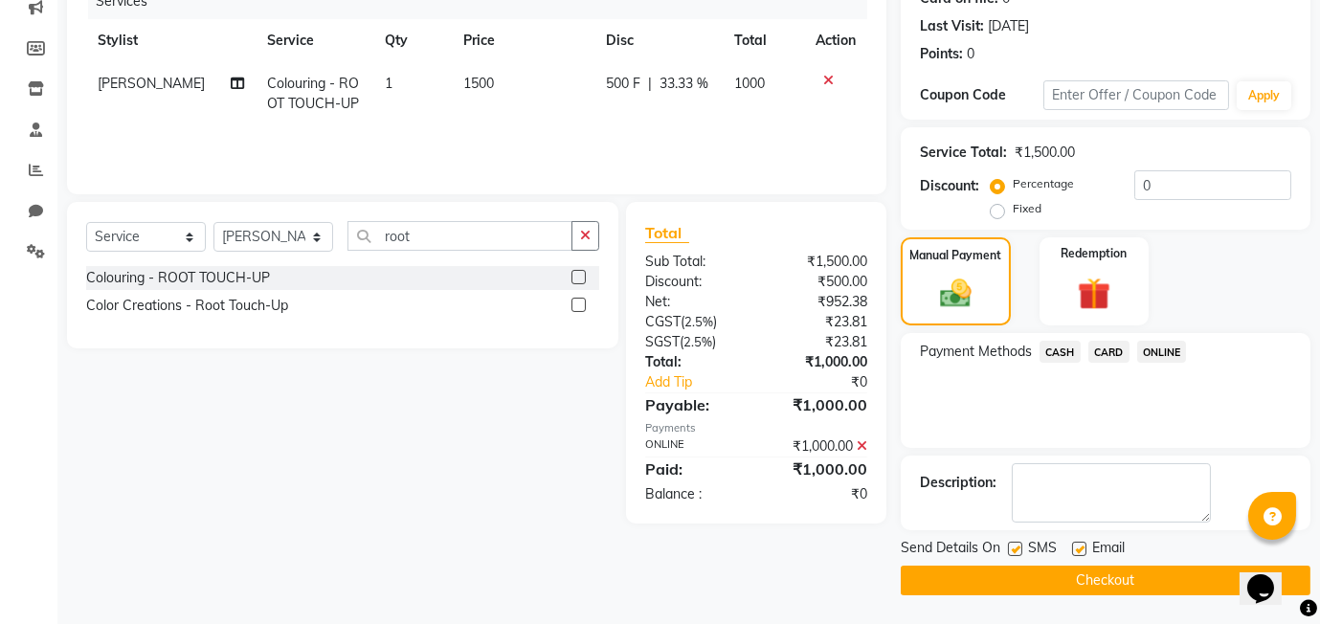
click at [1072, 573] on button "Checkout" at bounding box center [1106, 581] width 410 height 30
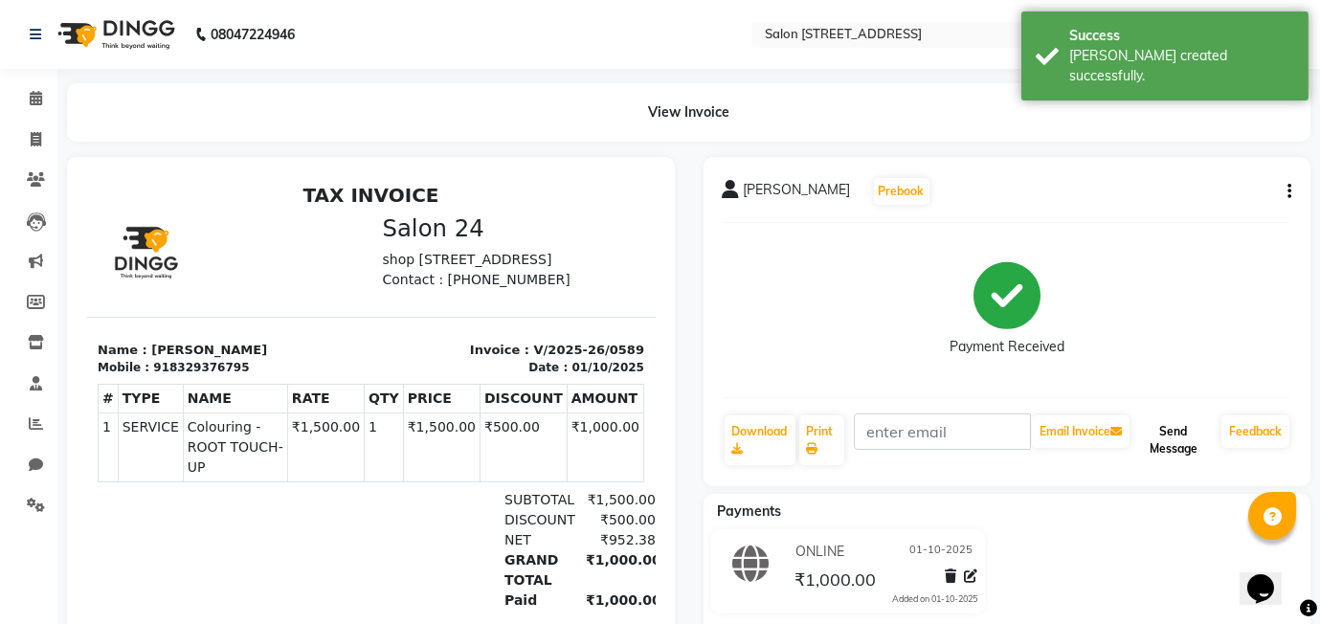
click at [1170, 443] on button "Send Message" at bounding box center [1173, 440] width 80 height 50
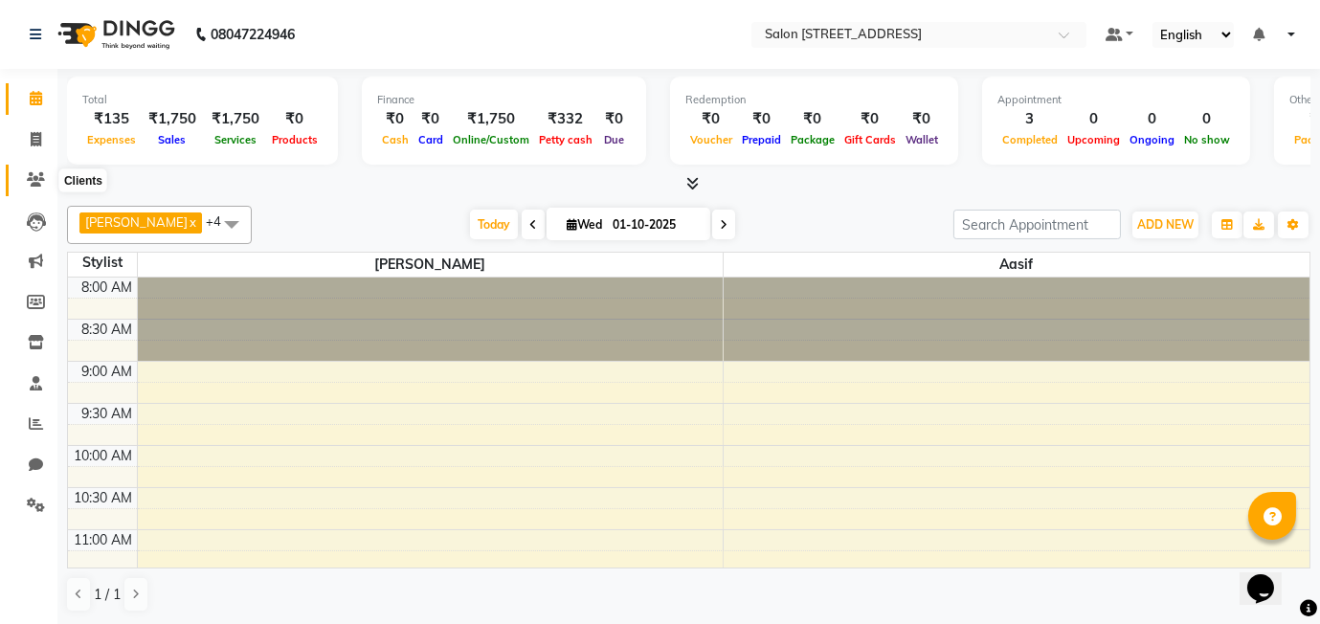
click at [38, 172] on icon at bounding box center [36, 179] width 18 height 14
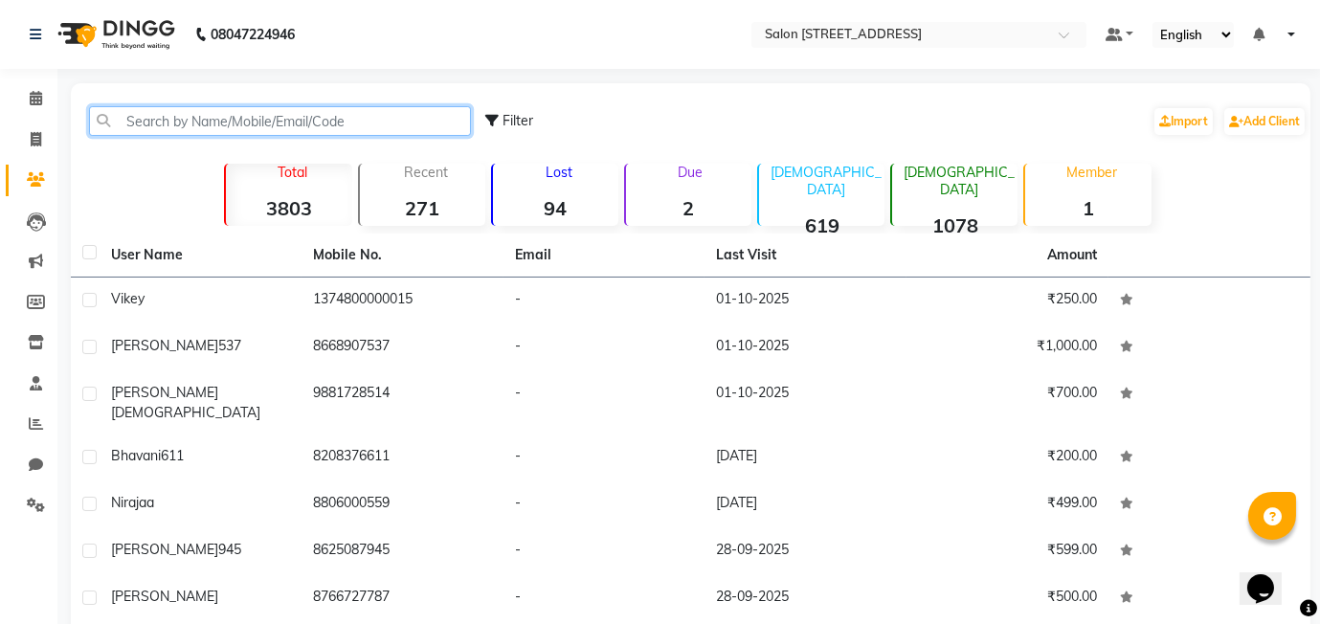
click at [220, 115] on input "text" at bounding box center [280, 121] width 382 height 30
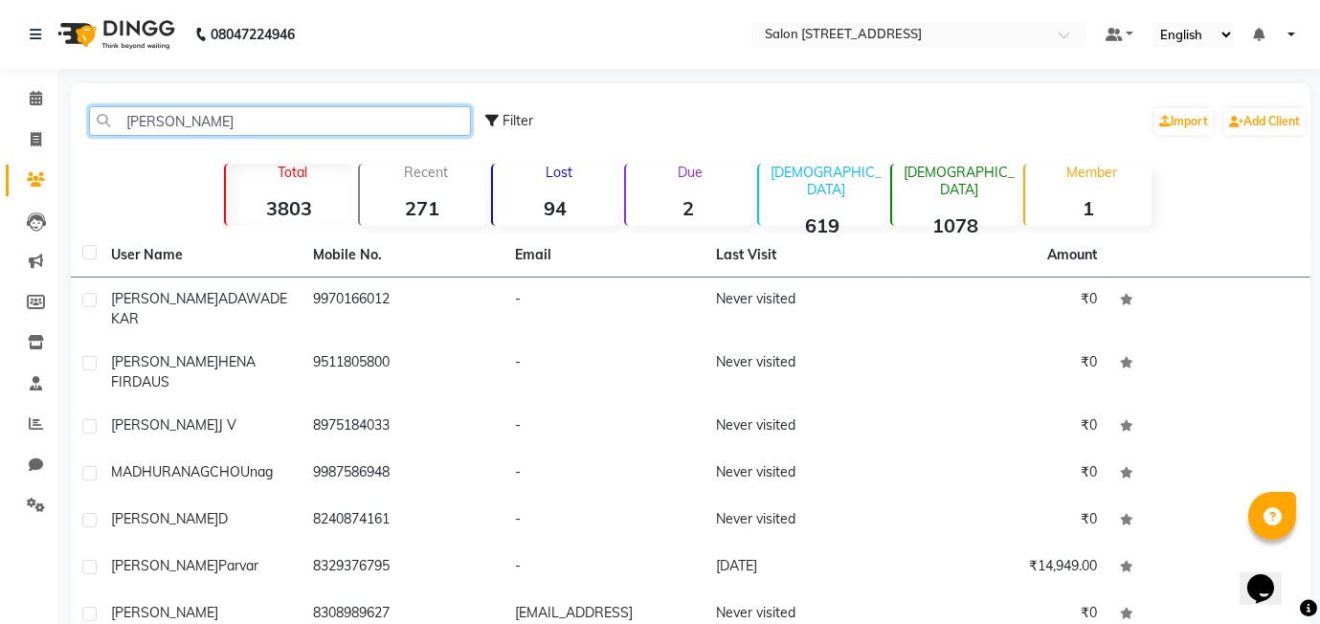
type input "[PERSON_NAME]"
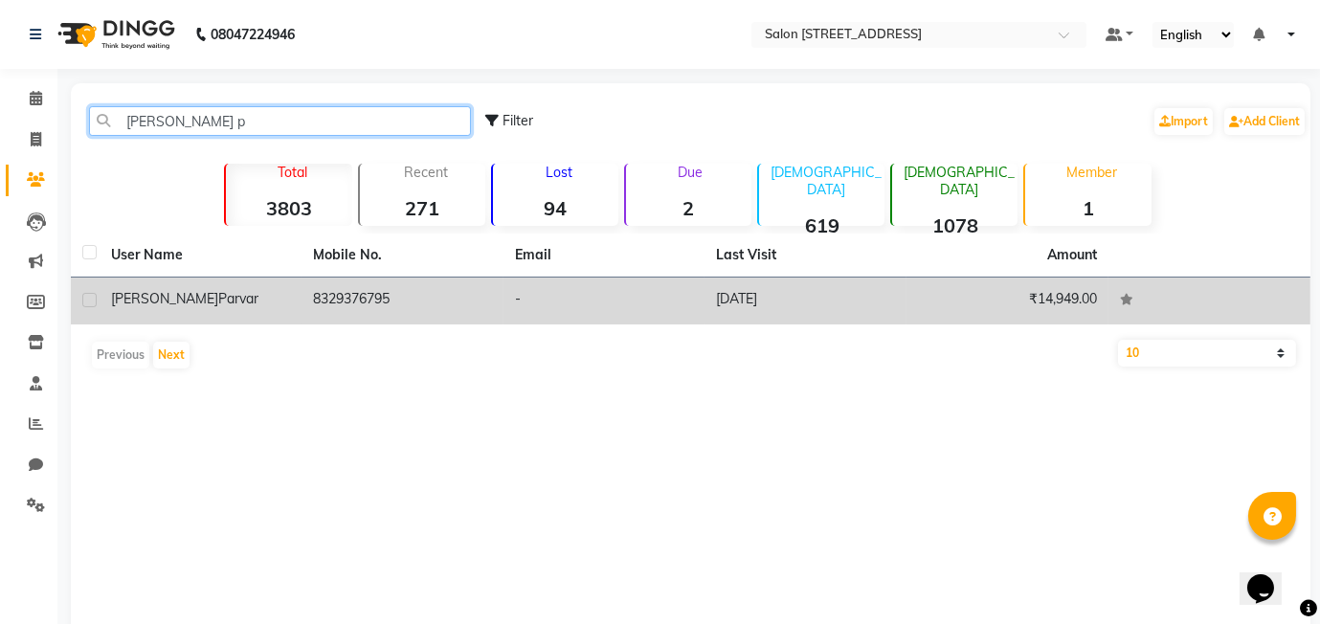
type input "[PERSON_NAME] p"
click at [152, 303] on span "[PERSON_NAME]" at bounding box center [164, 298] width 107 height 17
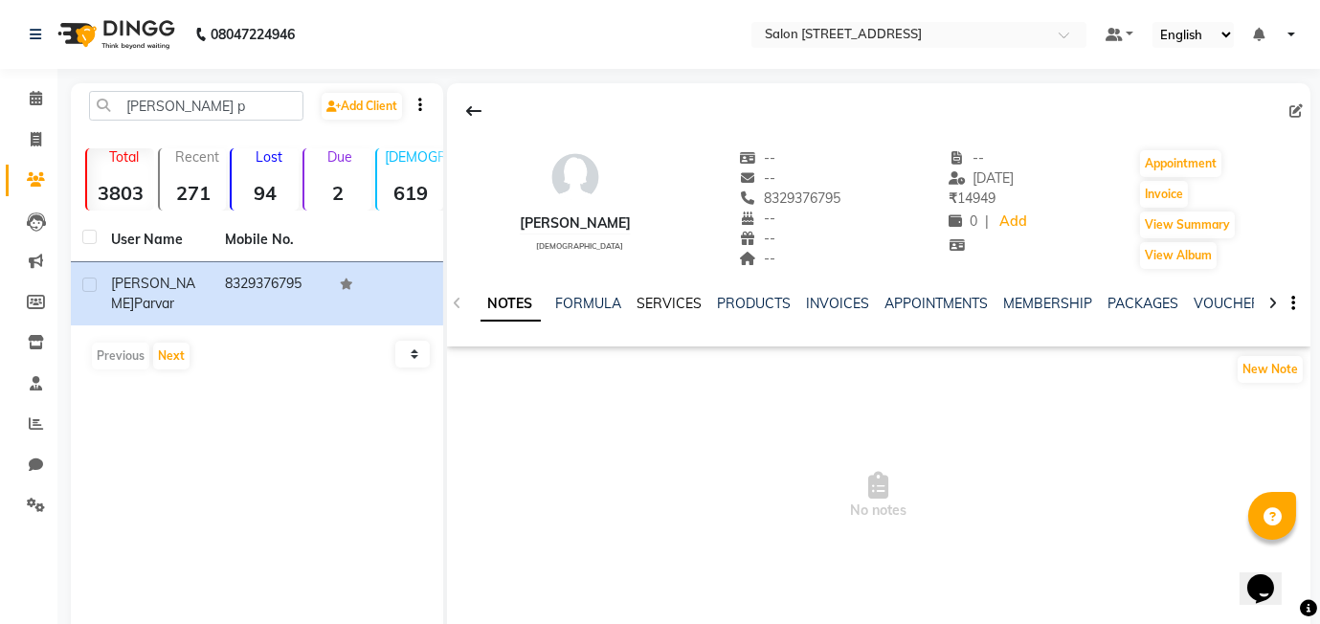
click at [689, 308] on link "SERVICES" at bounding box center [669, 303] width 65 height 17
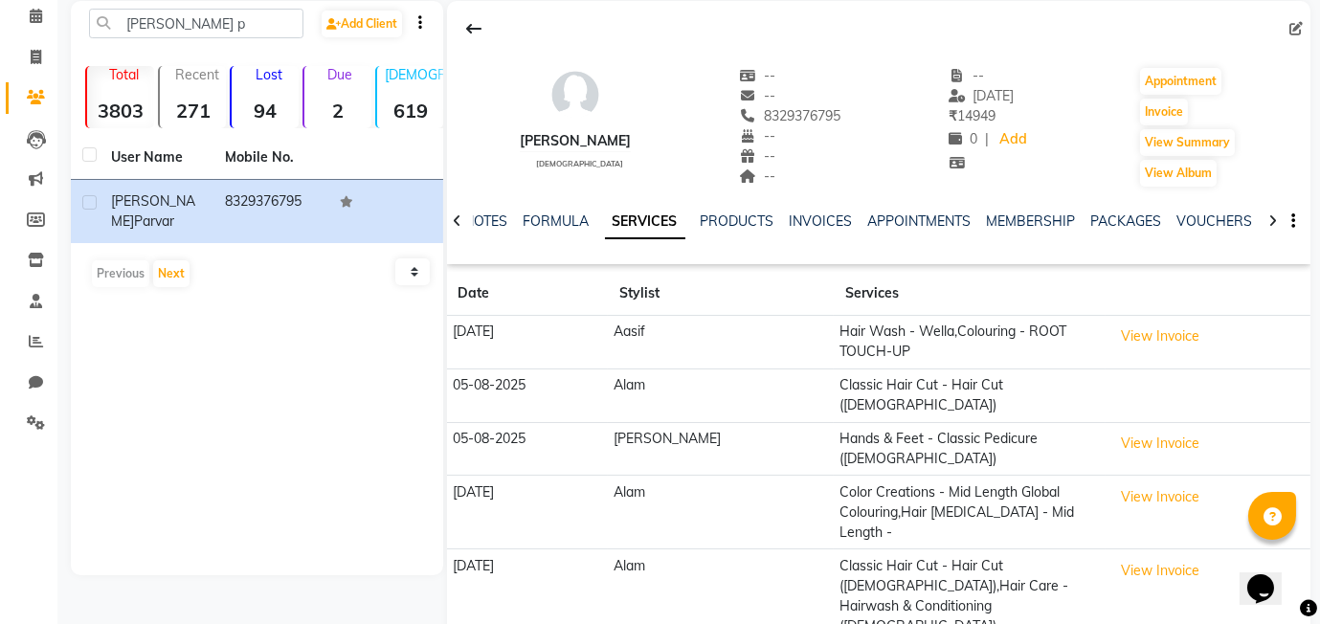
scroll to position [91, 0]
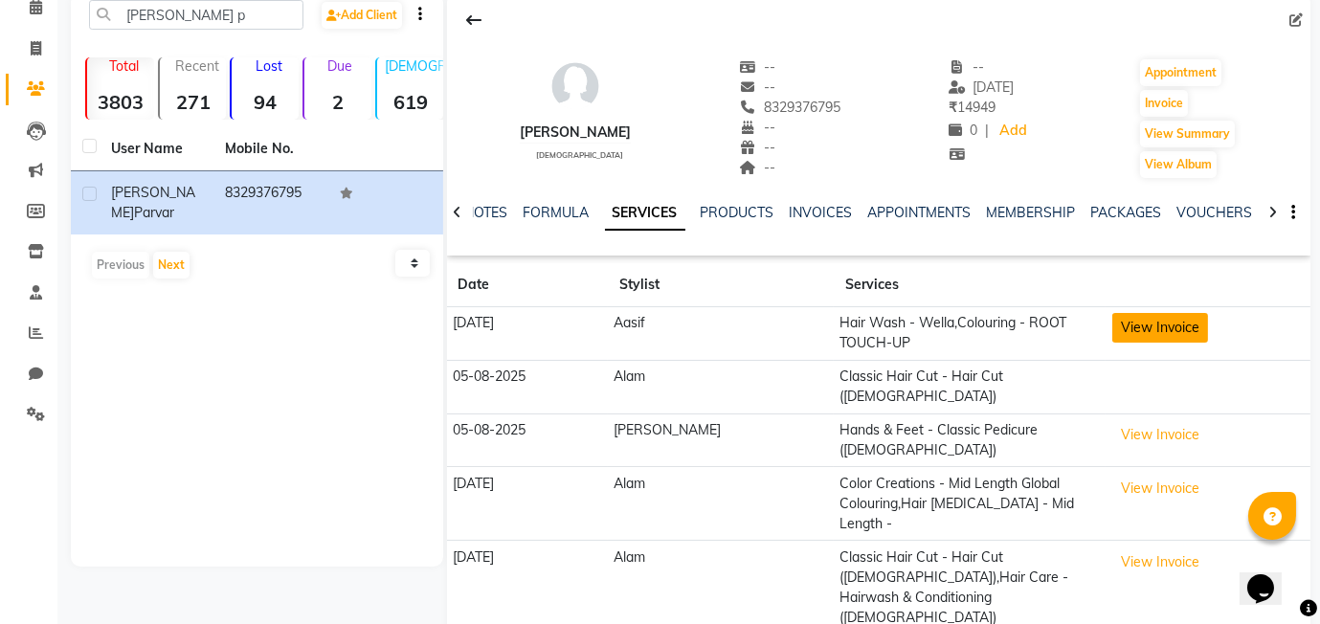
click at [1124, 338] on button "View Invoice" at bounding box center [1160, 328] width 96 height 30
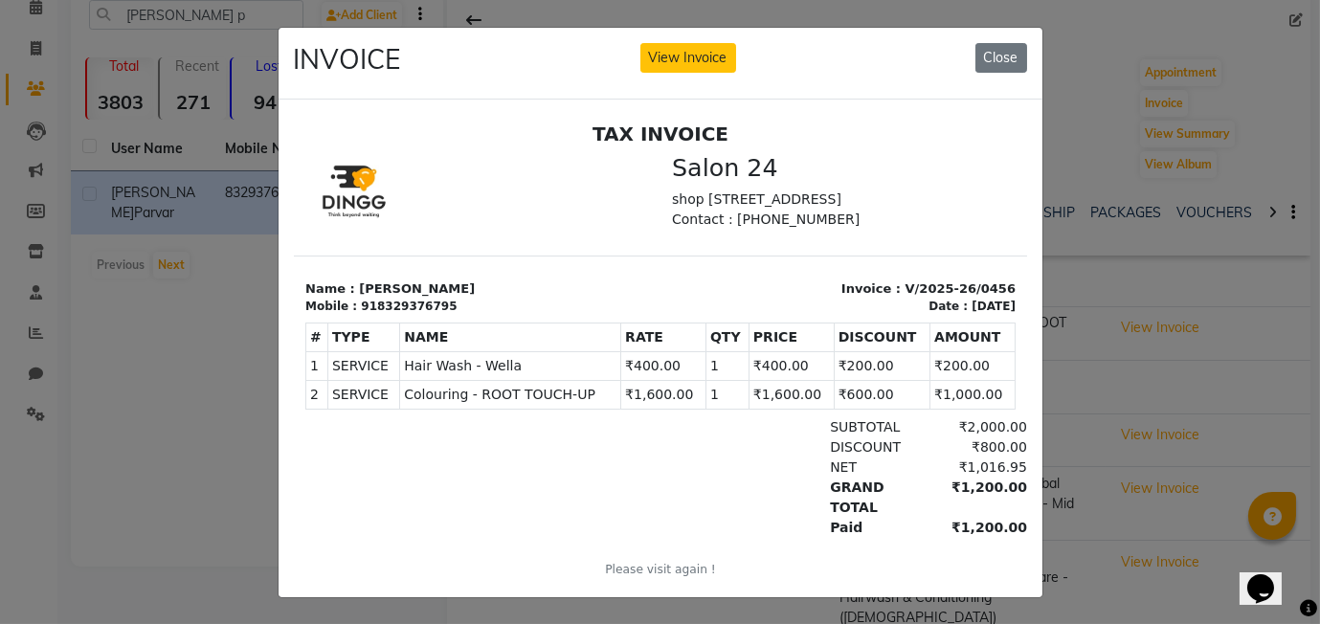
scroll to position [15, 0]
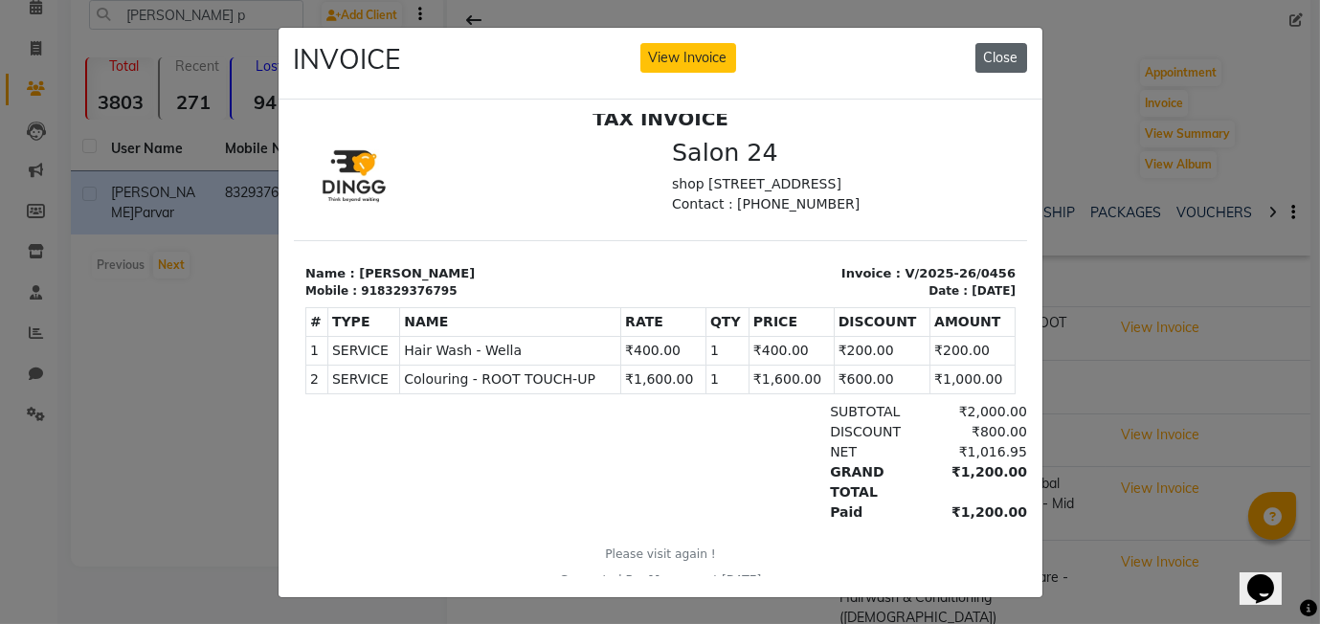
click at [1017, 50] on button "Close" at bounding box center [1001, 58] width 52 height 30
